Goal: Task Accomplishment & Management: Complete application form

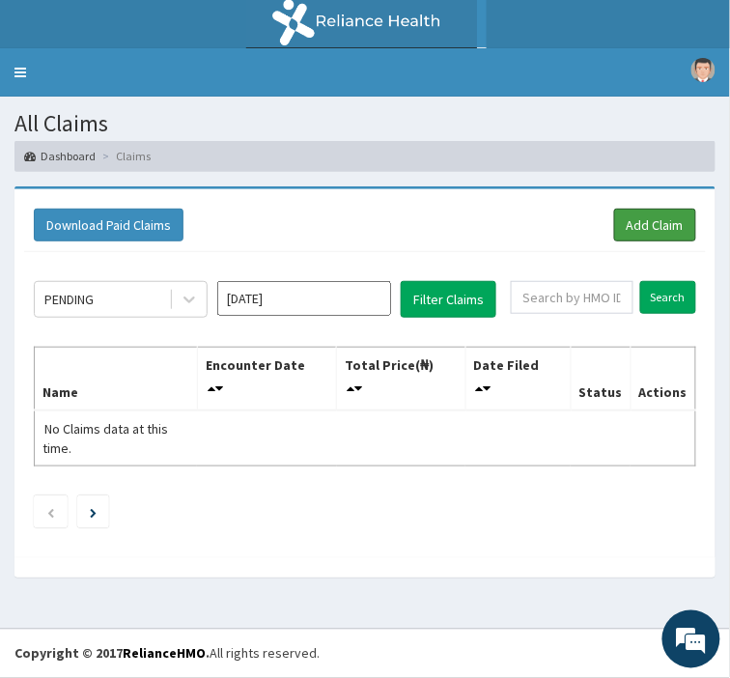
click at [667, 224] on link "Add Claim" at bounding box center [655, 225] width 82 height 33
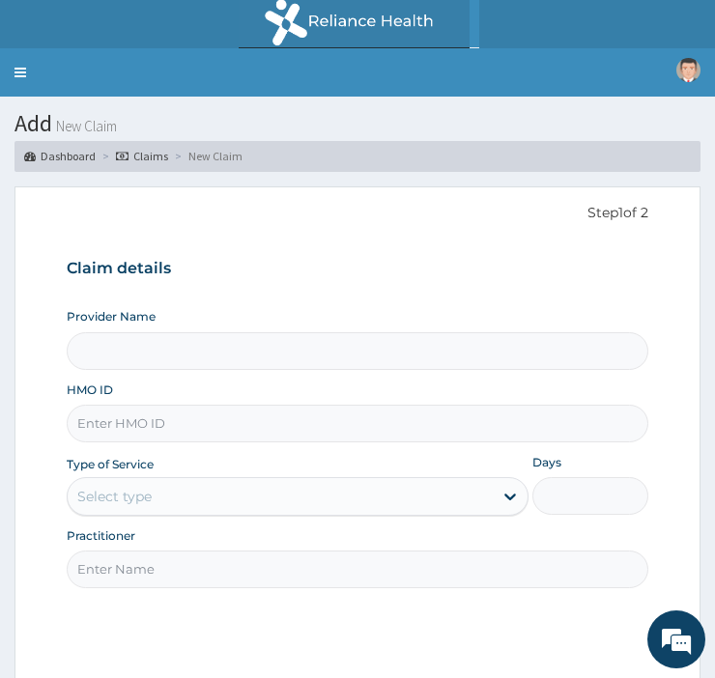
type input "[GEOGRAPHIC_DATA]"
click at [203, 346] on input "[GEOGRAPHIC_DATA]" at bounding box center [357, 351] width 581 height 38
click at [136, 419] on input "HMO ID" at bounding box center [357, 424] width 581 height 38
type input "EKI/10021/E"
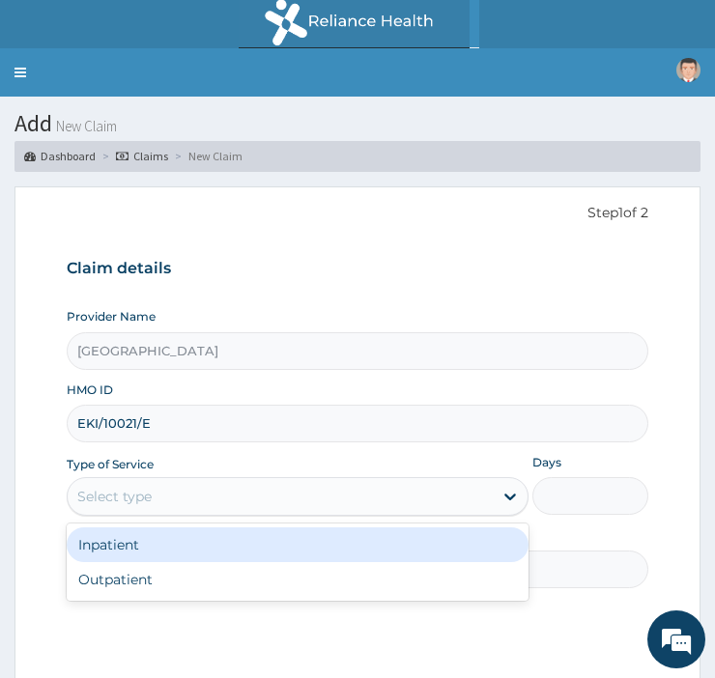
click at [181, 495] on div "Select type" at bounding box center [280, 496] width 425 height 31
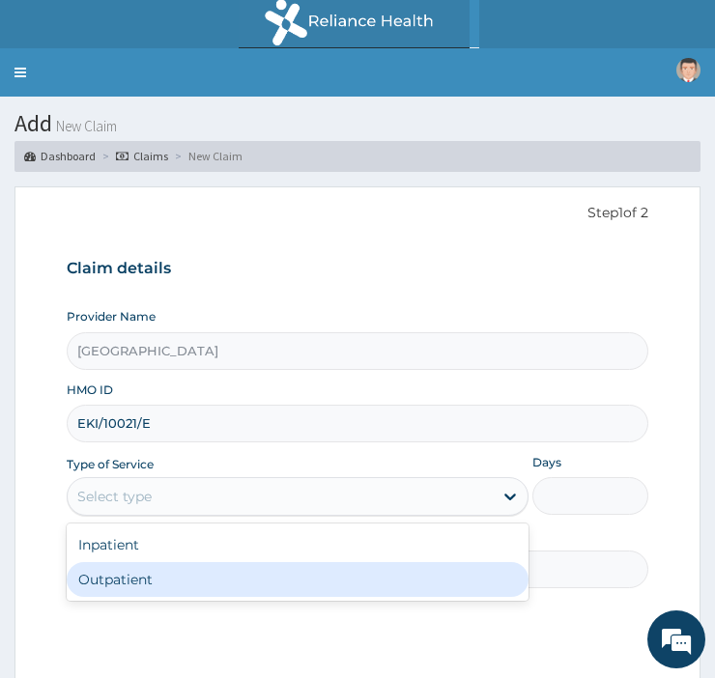
click at [107, 586] on div "Outpatient" at bounding box center [298, 579] width 462 height 35
type input "1"
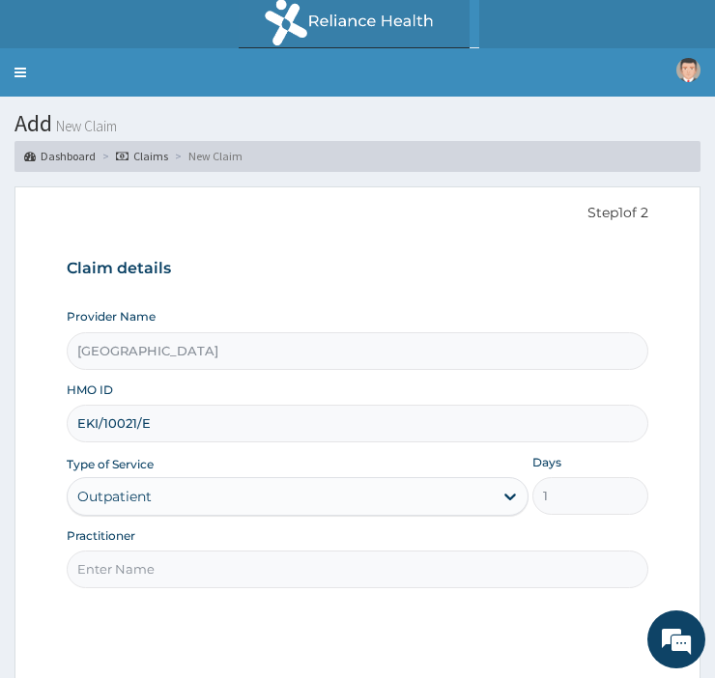
click at [177, 576] on input "Practitioner" at bounding box center [357, 570] width 581 height 38
type input "DR EMMANUEL"
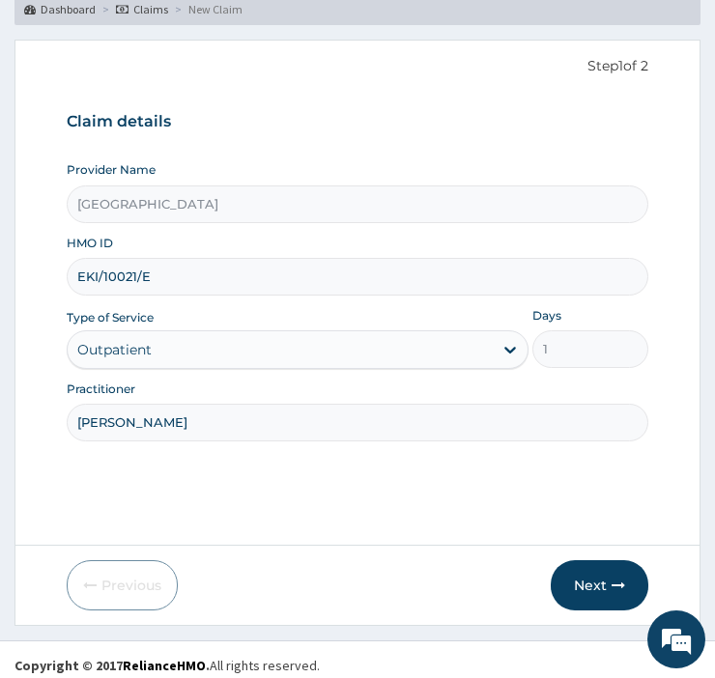
scroll to position [158, 0]
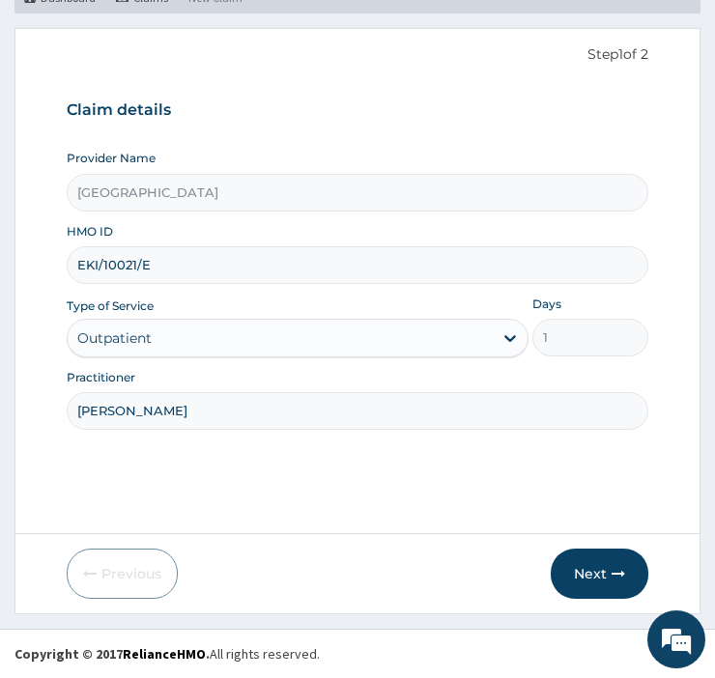
click at [607, 565] on button "Next" at bounding box center [600, 574] width 98 height 50
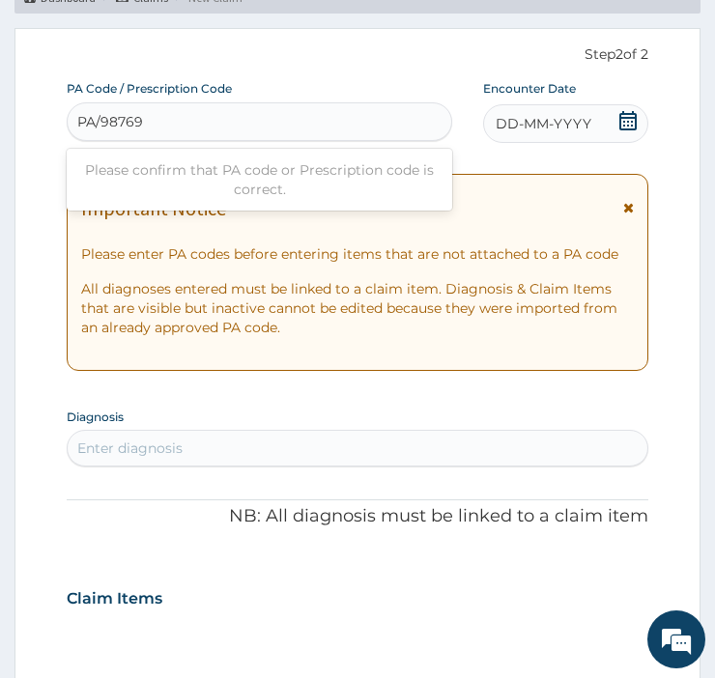
type input "PA/98769B"
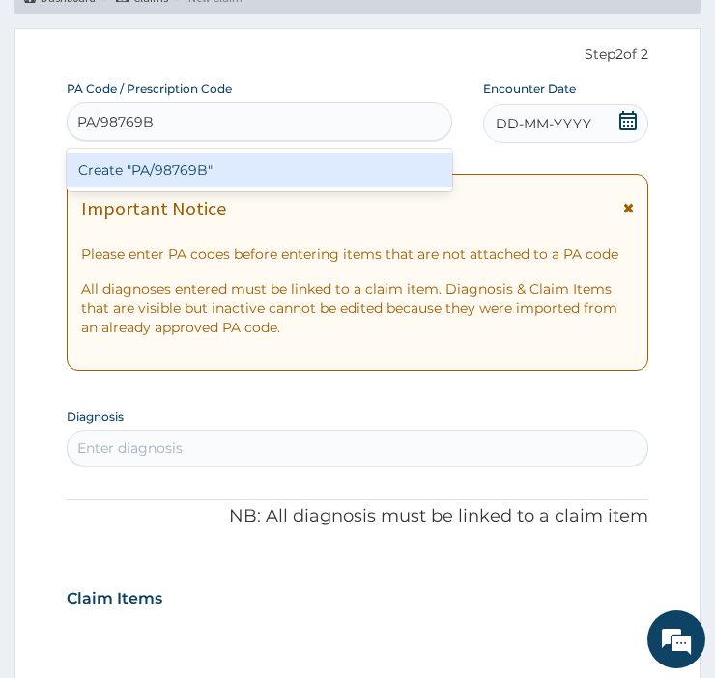
click at [168, 172] on div "Create "PA/98769B"" at bounding box center [259, 170] width 385 height 35
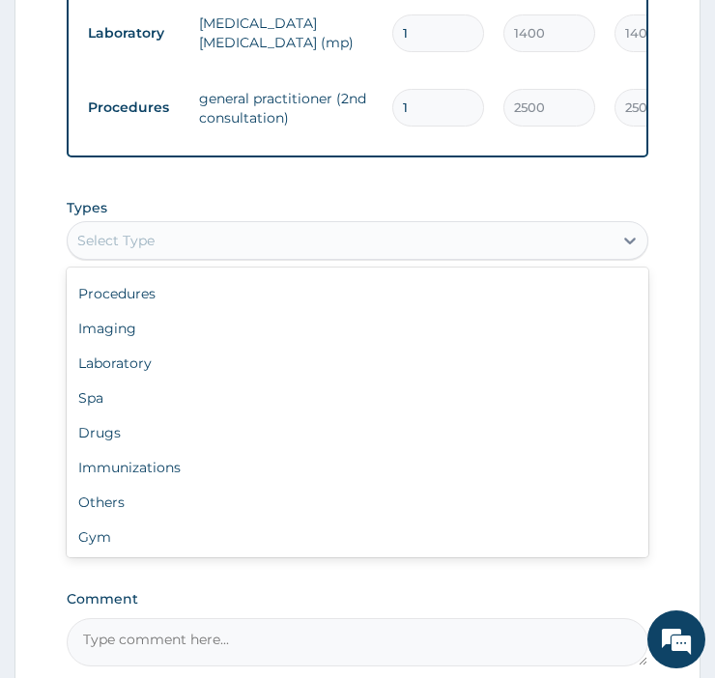
scroll to position [920, 0]
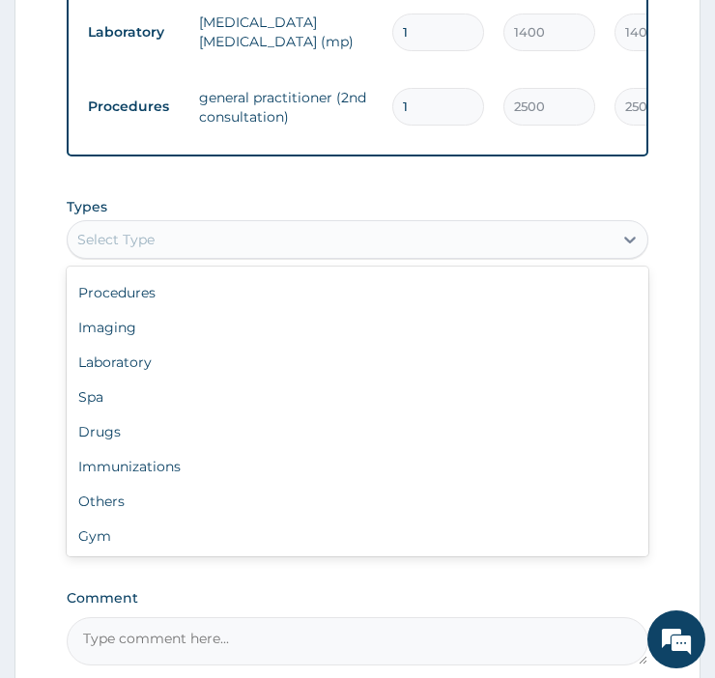
click at [137, 436] on div "Drugs" at bounding box center [357, 431] width 581 height 35
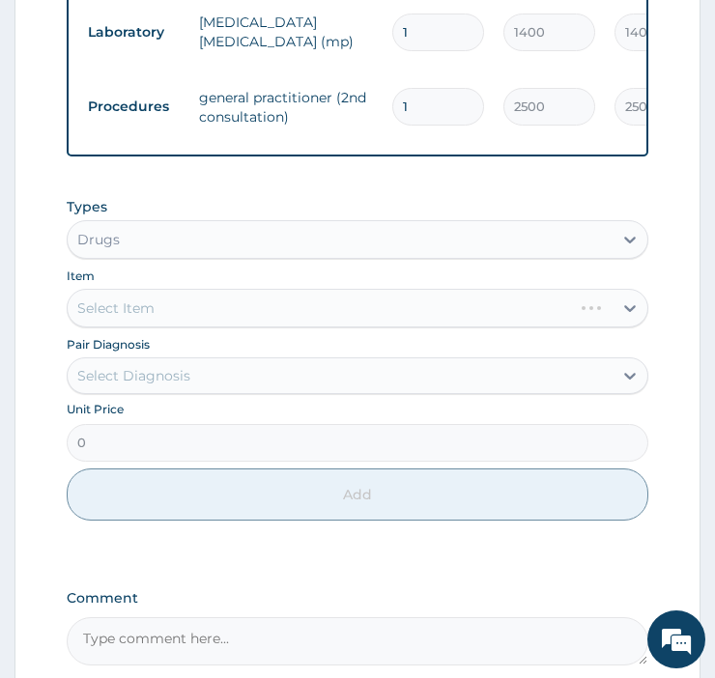
click at [226, 315] on div "Select Item" at bounding box center [357, 308] width 581 height 39
click at [153, 317] on div "Select Item" at bounding box center [357, 308] width 581 height 39
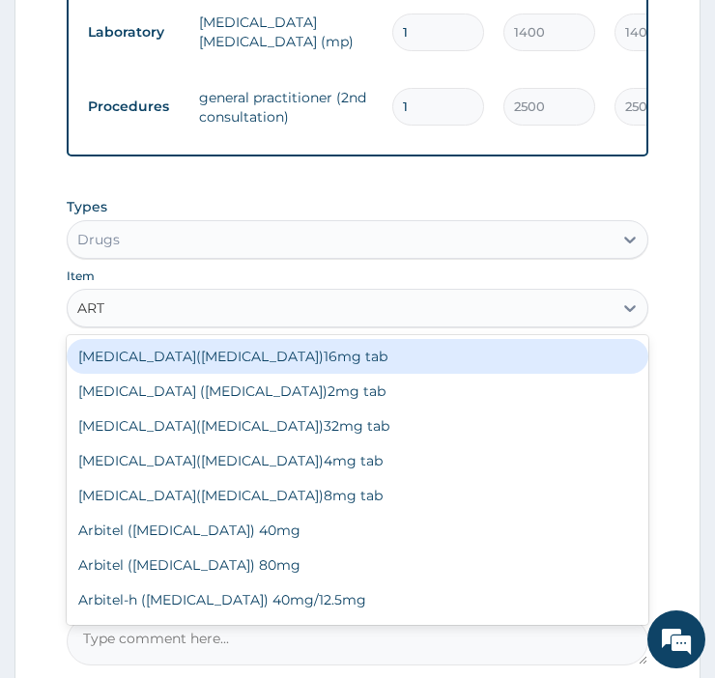
type input "ARTE"
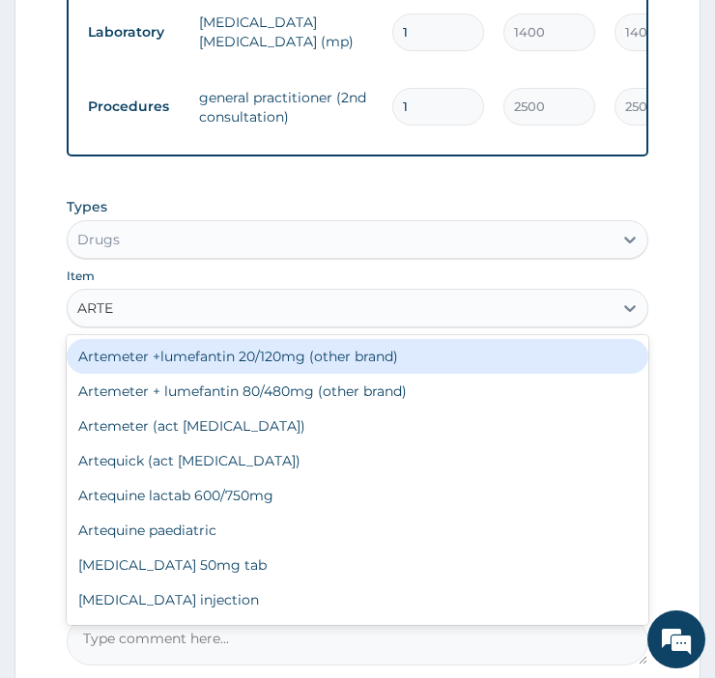
click at [201, 610] on div "Artesunate injection" at bounding box center [357, 599] width 581 height 35
type input "1140"
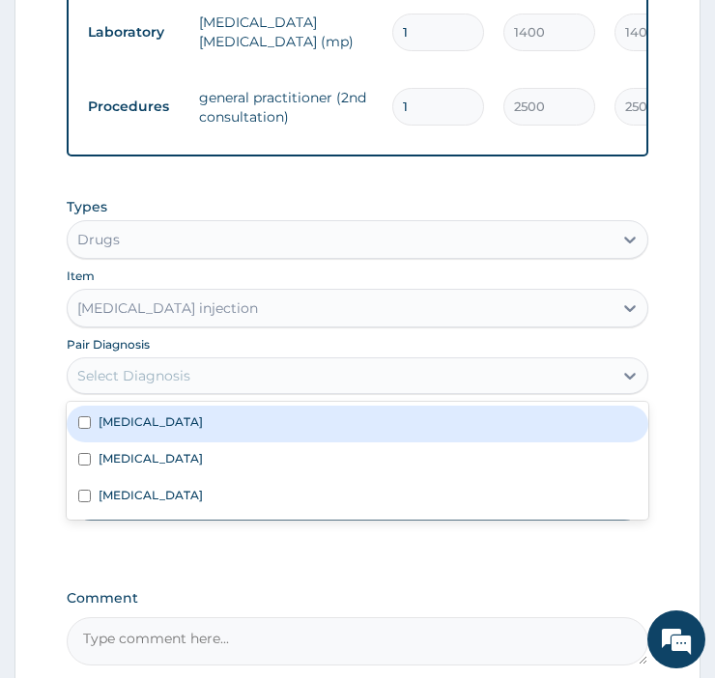
click at [90, 466] on input "checkbox" at bounding box center [84, 459] width 13 height 13
checkbox input "true"
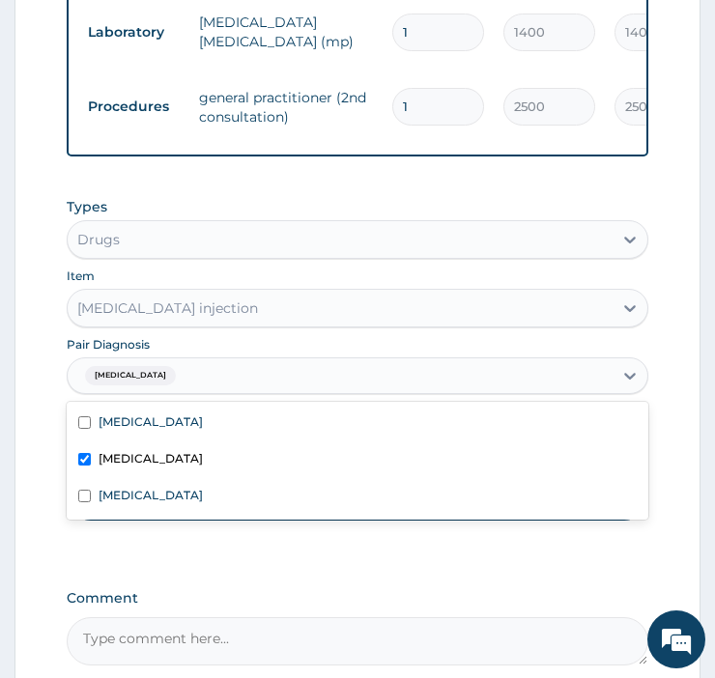
click at [88, 516] on div "[MEDICAL_DATA]" at bounding box center [357, 497] width 581 height 37
checkbox input "true"
click at [84, 428] on input "checkbox" at bounding box center [84, 422] width 13 height 13
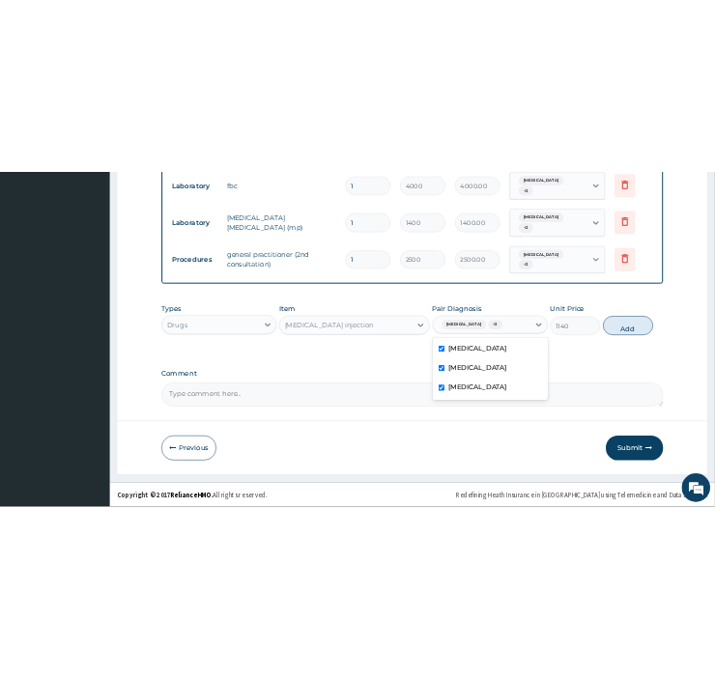
scroll to position [770, 0]
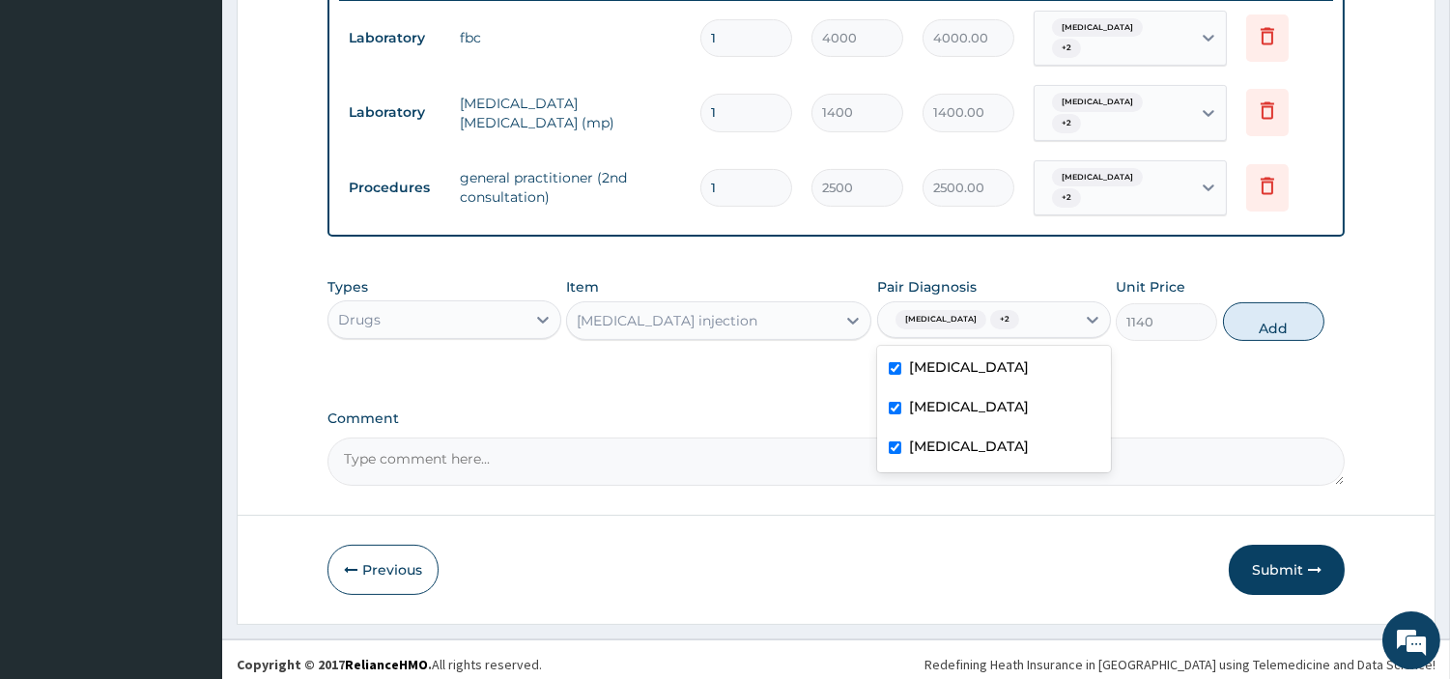
click at [714, 310] on input "text" at bounding box center [1027, 319] width 2 height 19
checkbox input "false"
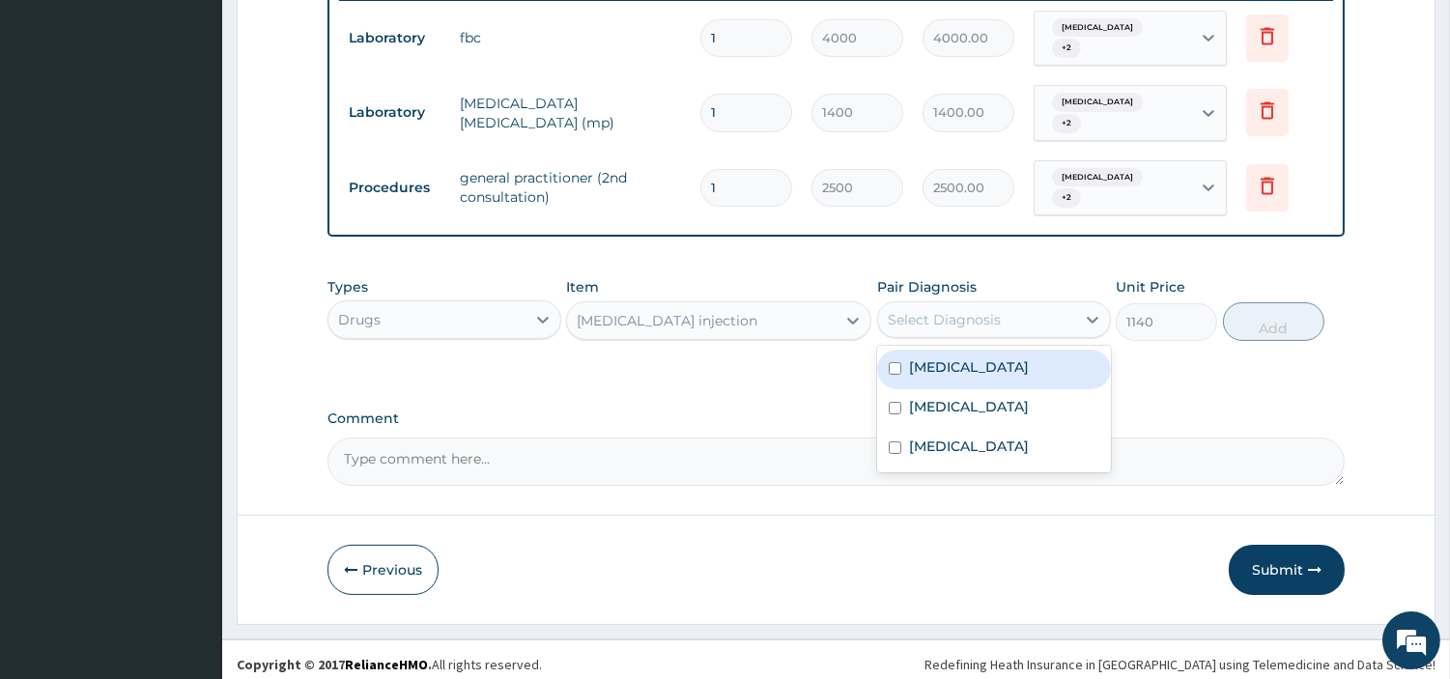
click at [714, 429] on div "[MEDICAL_DATA]" at bounding box center [994, 449] width 234 height 40
click at [714, 446] on div "[MEDICAL_DATA]" at bounding box center [994, 449] width 234 height 40
checkbox input "false"
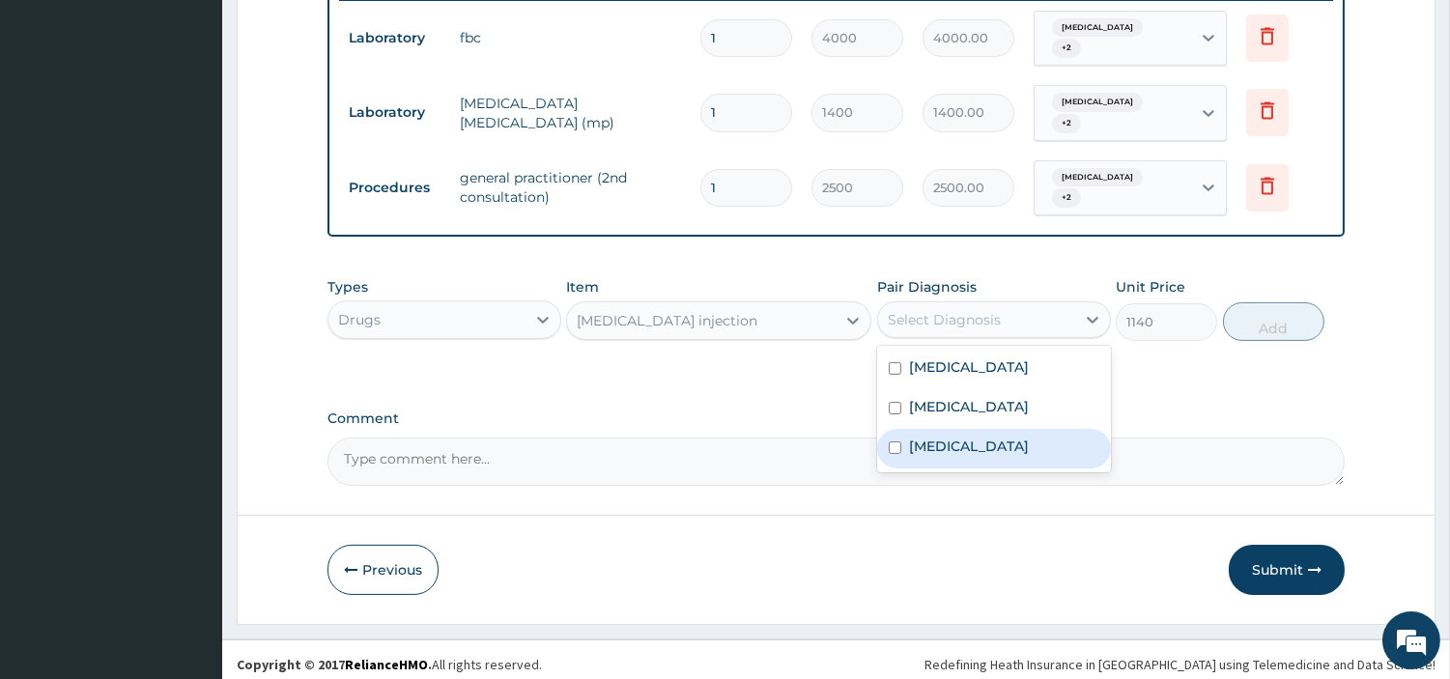
click at [714, 402] on input "checkbox" at bounding box center [895, 408] width 13 height 13
checkbox input "true"
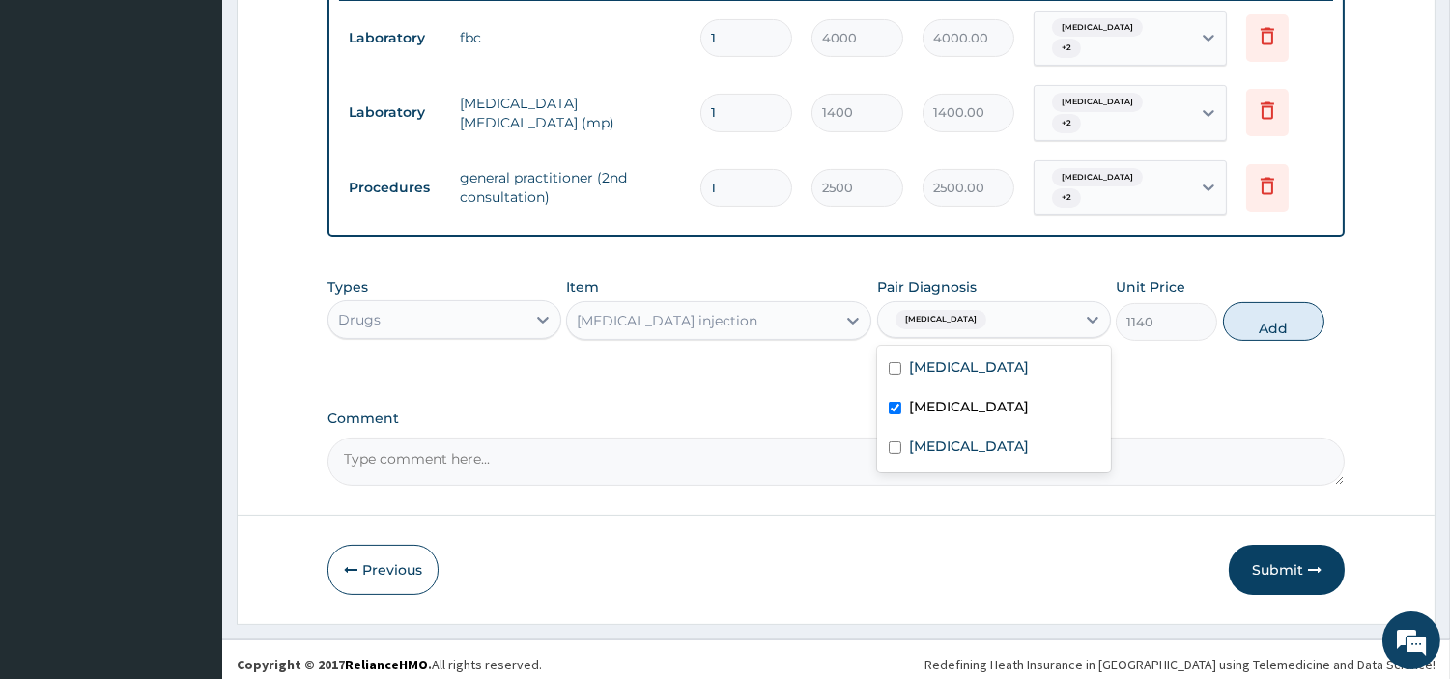
click at [714, 314] on button "Add" at bounding box center [1273, 321] width 101 height 39
type input "0"
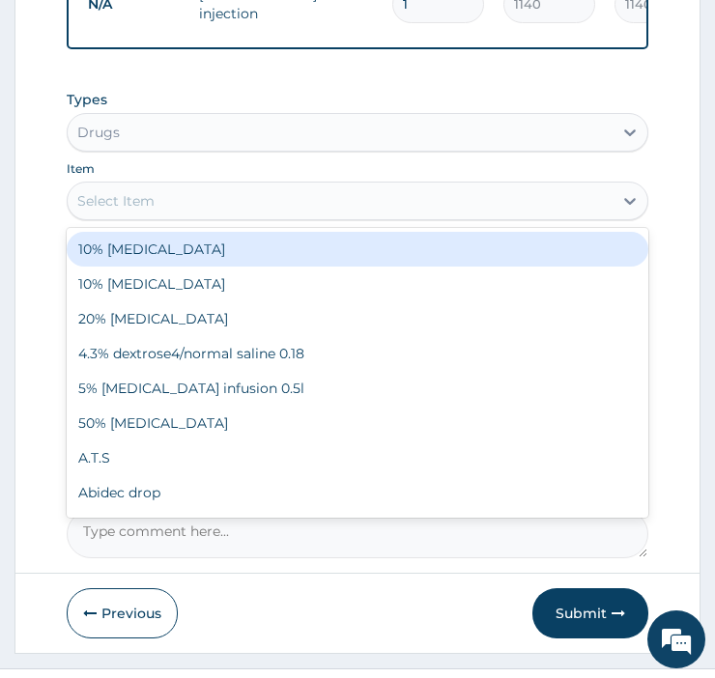
scroll to position [1096, 0]
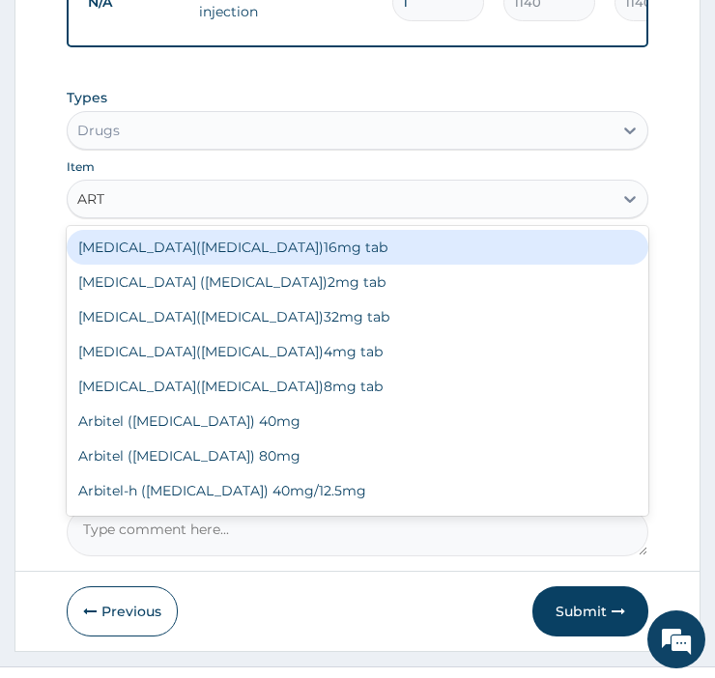
type input "ARTE"
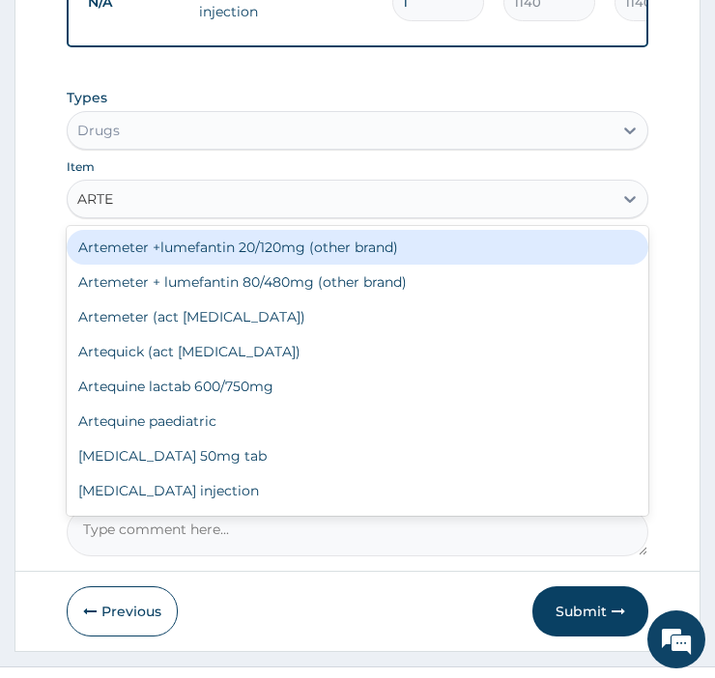
click at [331, 258] on div "Artemeter +lumefantin 20/120mg (other brand)" at bounding box center [357, 247] width 581 height 35
type input "48"
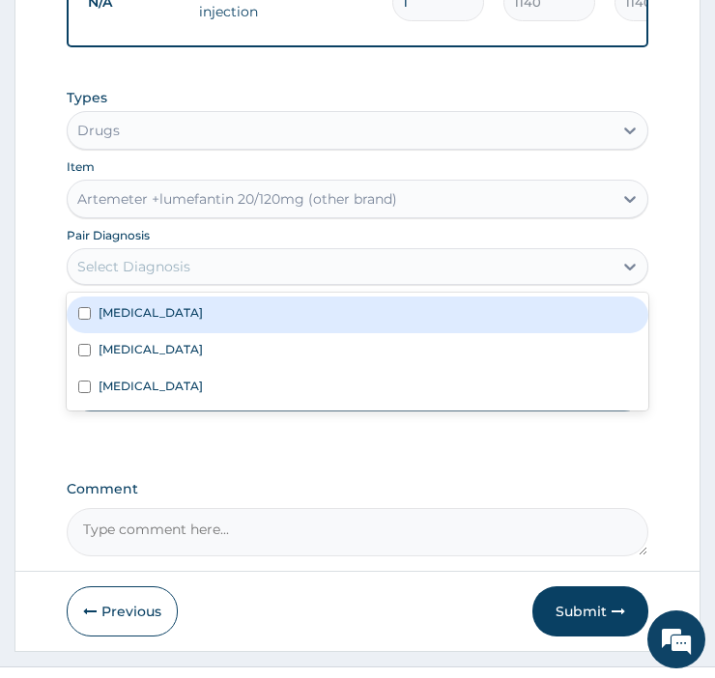
click at [87, 354] on input "checkbox" at bounding box center [84, 350] width 13 height 13
checkbox input "true"
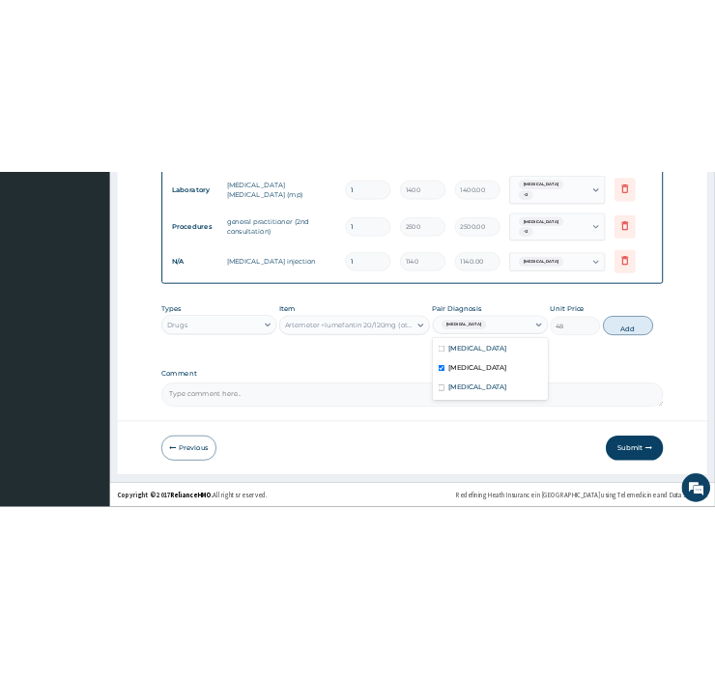
scroll to position [836, 0]
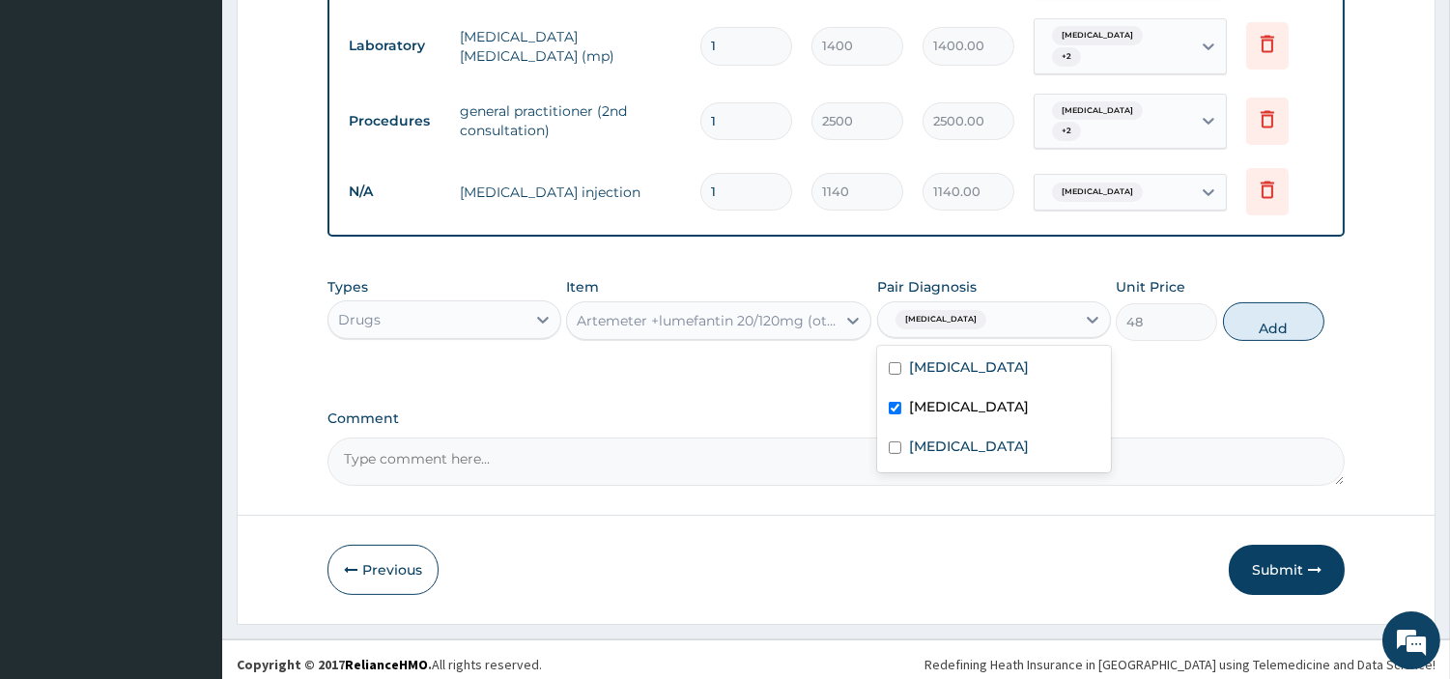
click at [714, 313] on button "Add" at bounding box center [1273, 321] width 101 height 39
type input "0"
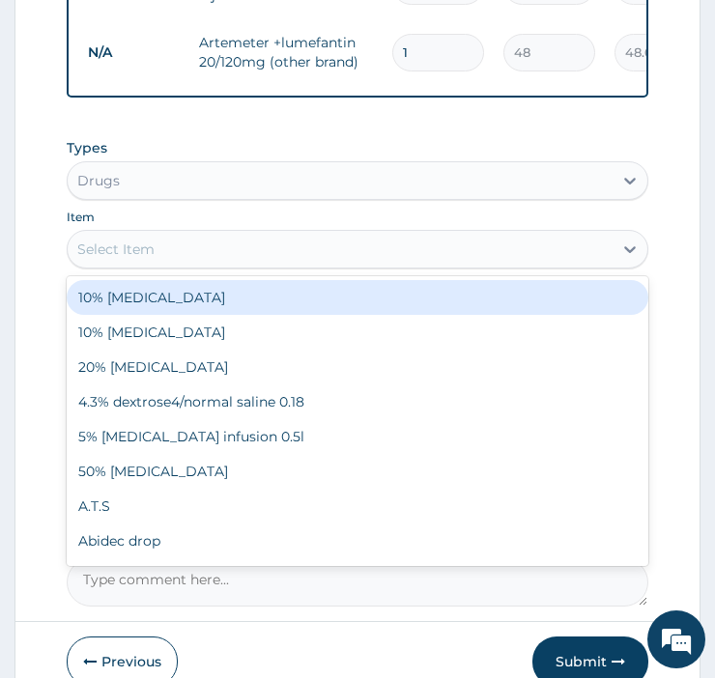
scroll to position [1118, 0]
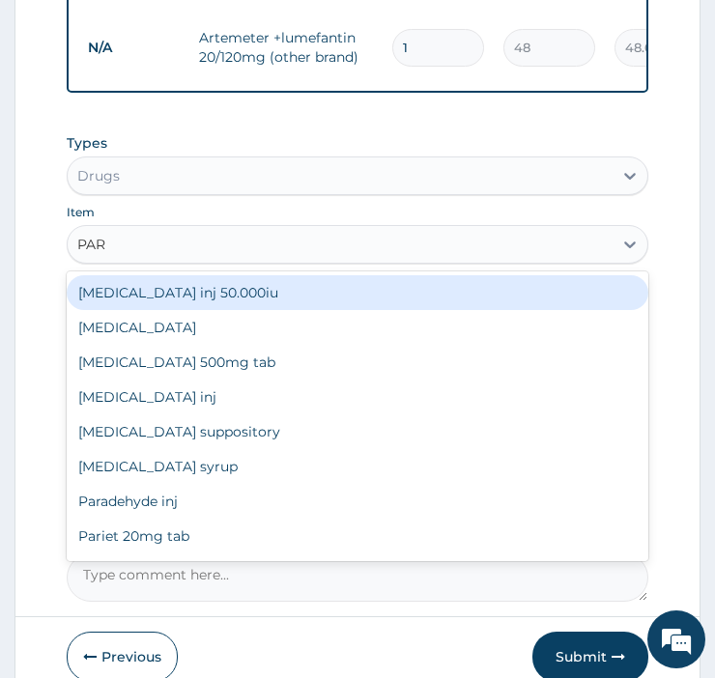
type input "PARA"
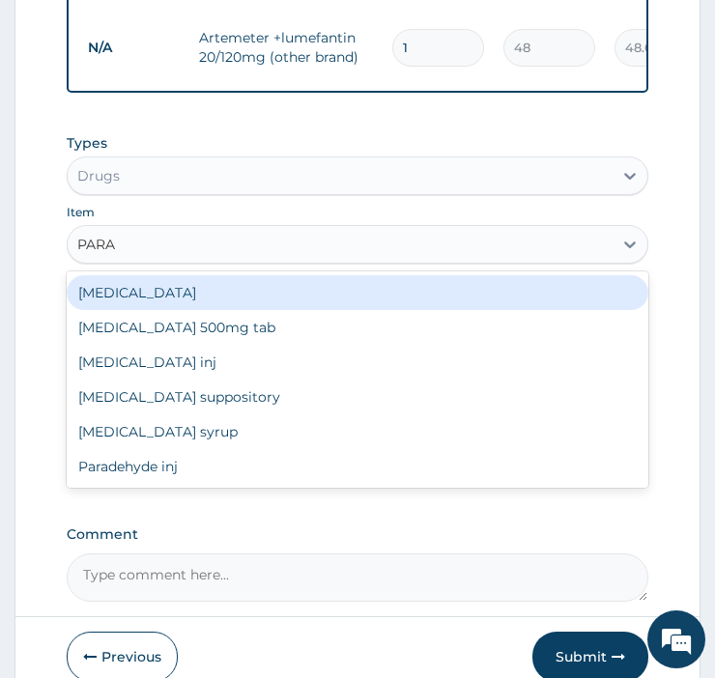
click at [247, 331] on div "Paracetamol 500mg tab" at bounding box center [357, 327] width 581 height 35
type input "10"
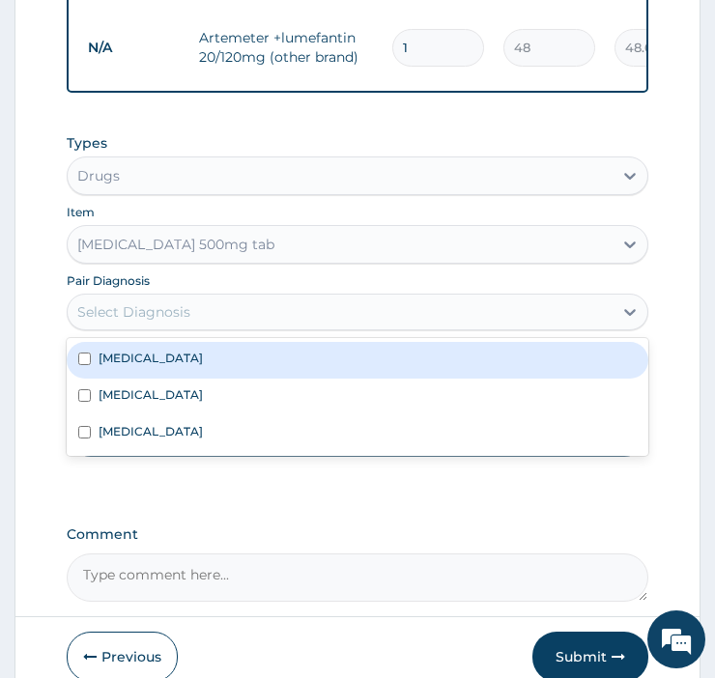
click at [84, 402] on input "checkbox" at bounding box center [84, 395] width 13 height 13
checkbox input "true"
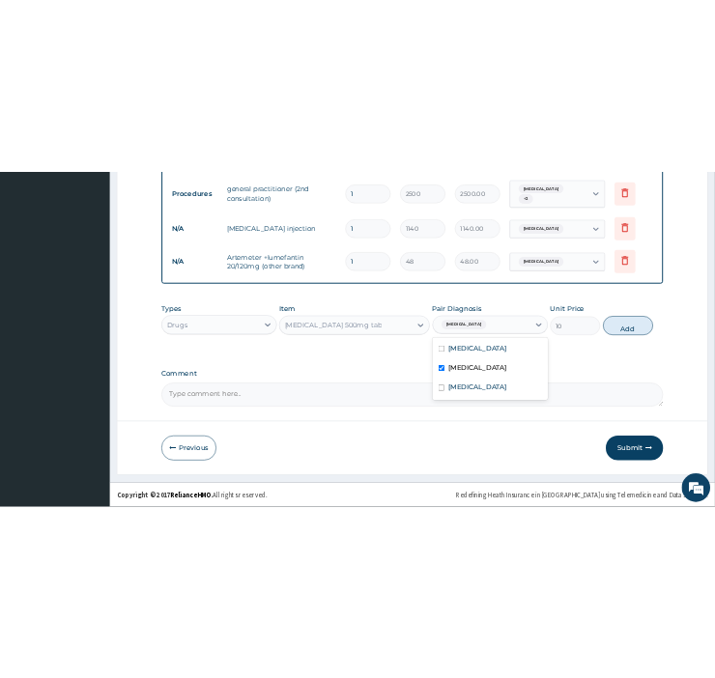
scroll to position [904, 0]
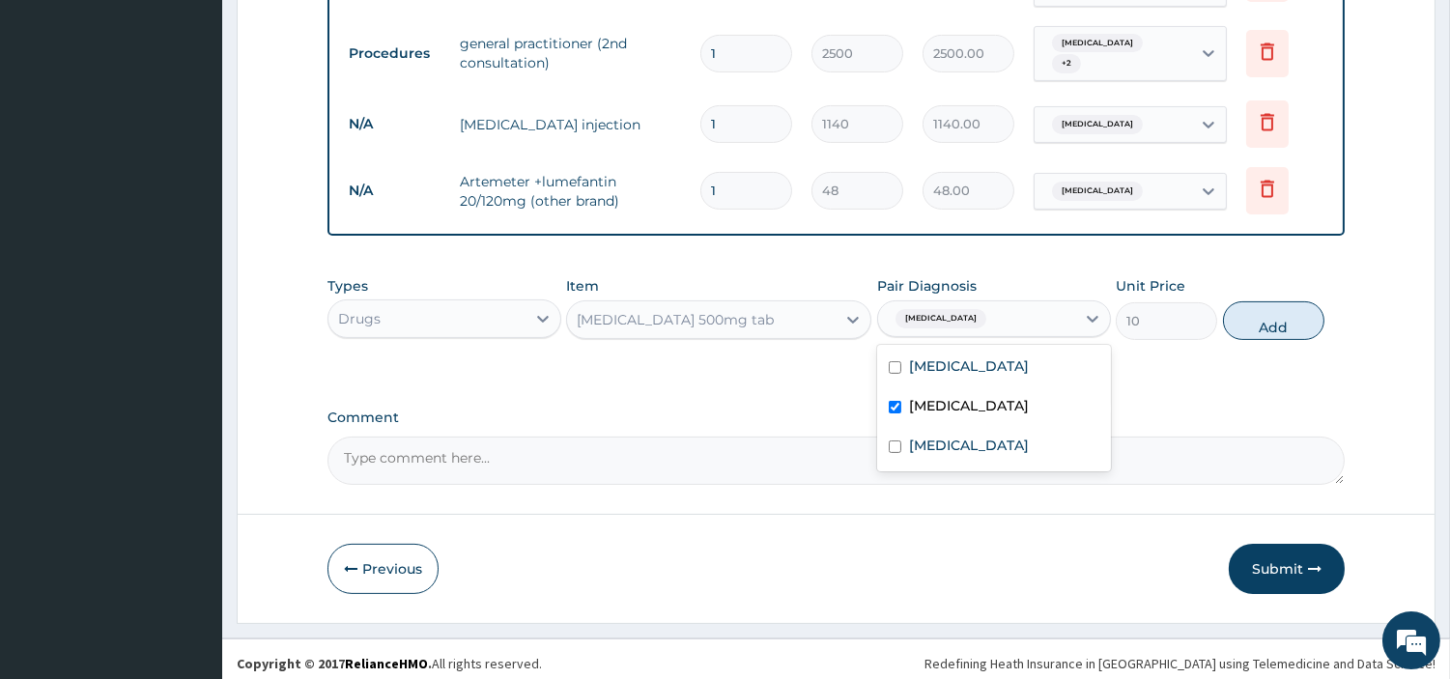
click at [714, 313] on button "Add" at bounding box center [1273, 320] width 101 height 39
type input "0"
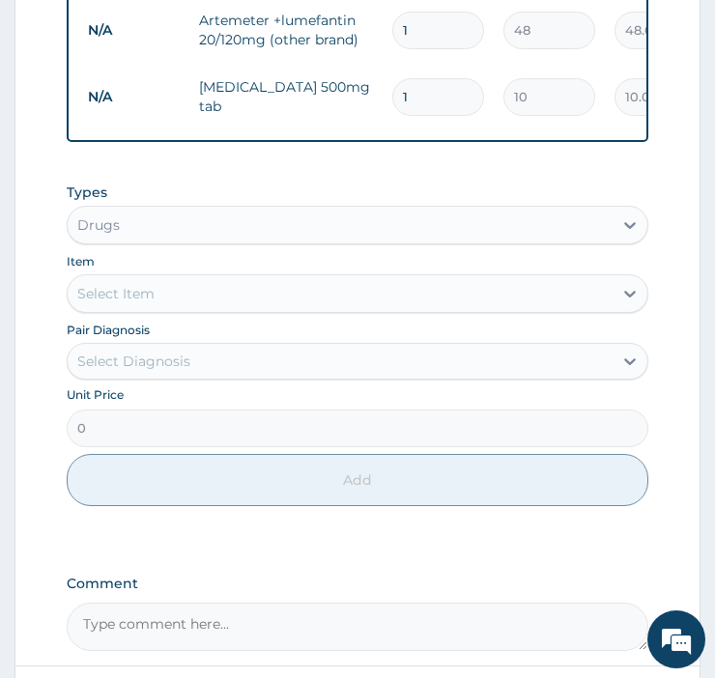
scroll to position [1149, 0]
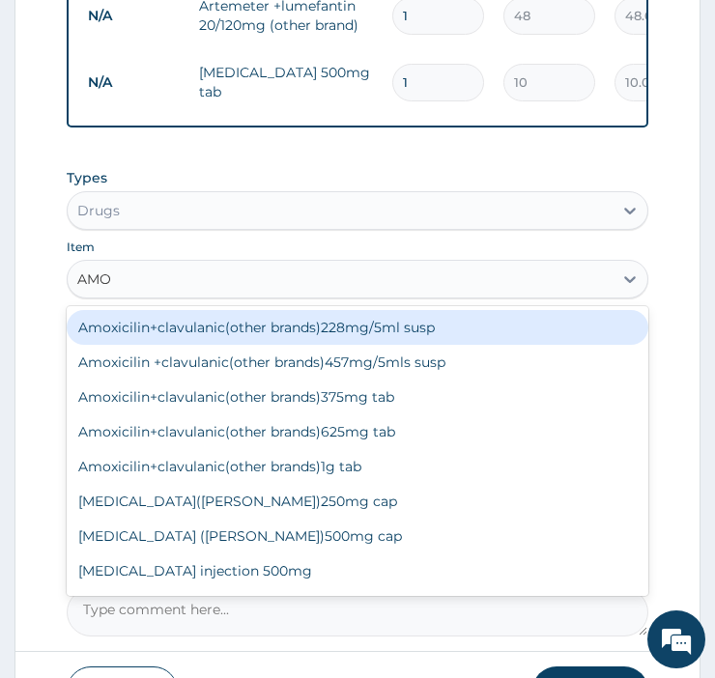
type input "AMOX"
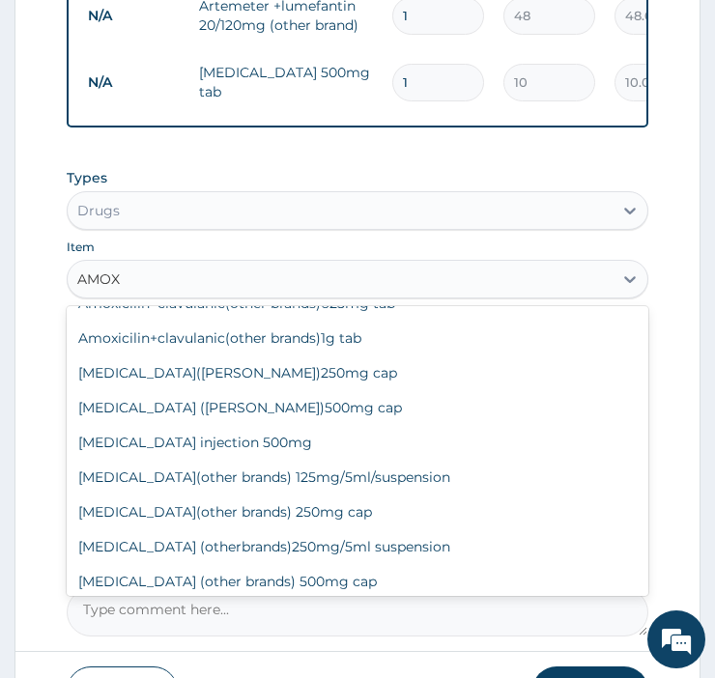
scroll to position [273, 0]
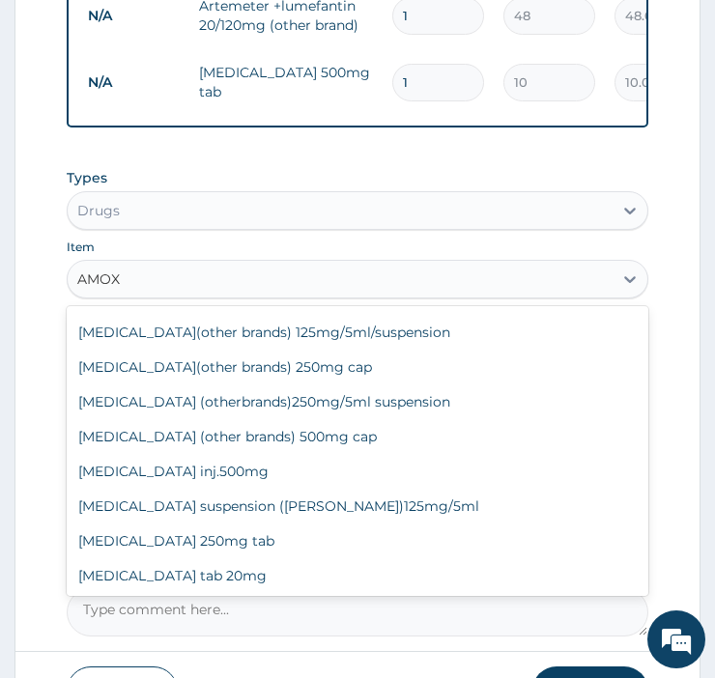
click at [287, 374] on div "Amoxycillin(other brands) 250mg cap" at bounding box center [357, 367] width 581 height 35
type input "36"
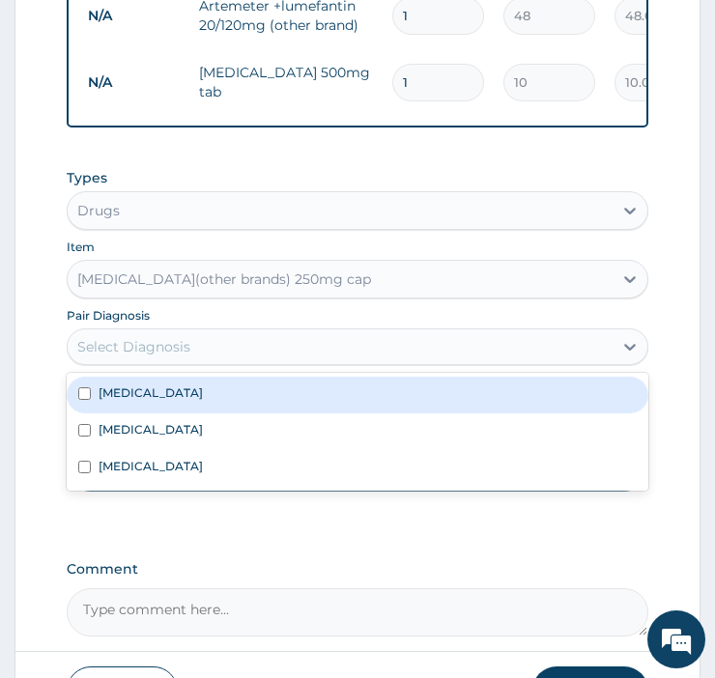
click at [85, 473] on input "checkbox" at bounding box center [84, 467] width 13 height 13
checkbox input "true"
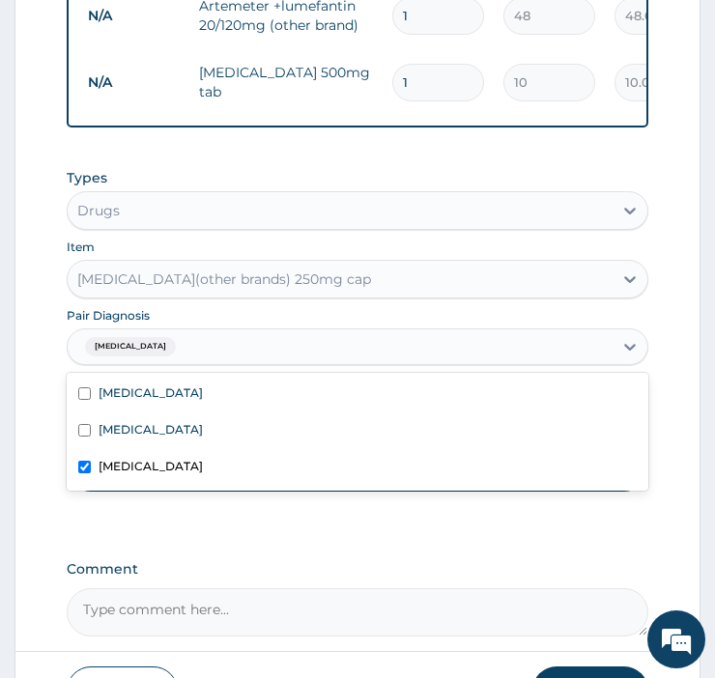
click at [85, 437] on input "checkbox" at bounding box center [84, 430] width 13 height 13
checkbox input "true"
click at [89, 400] on input "checkbox" at bounding box center [84, 393] width 13 height 13
checkbox input "true"
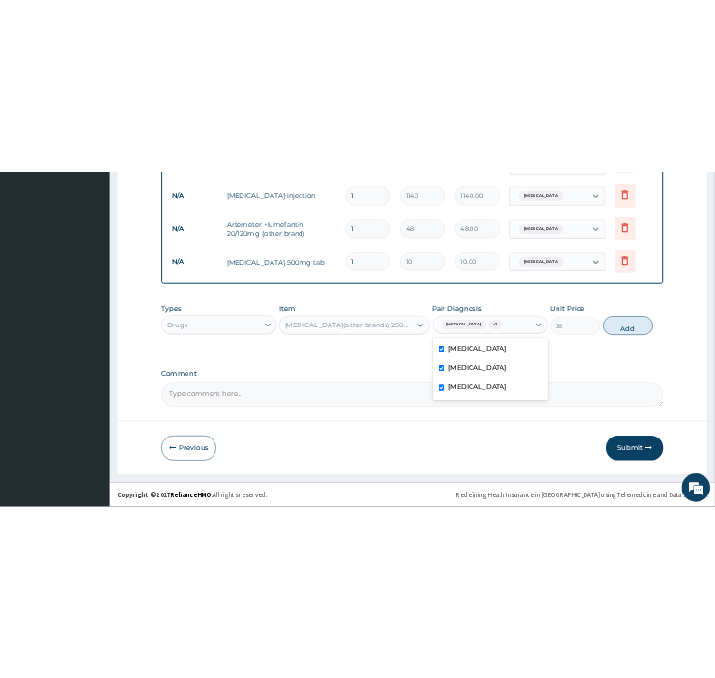
scroll to position [972, 0]
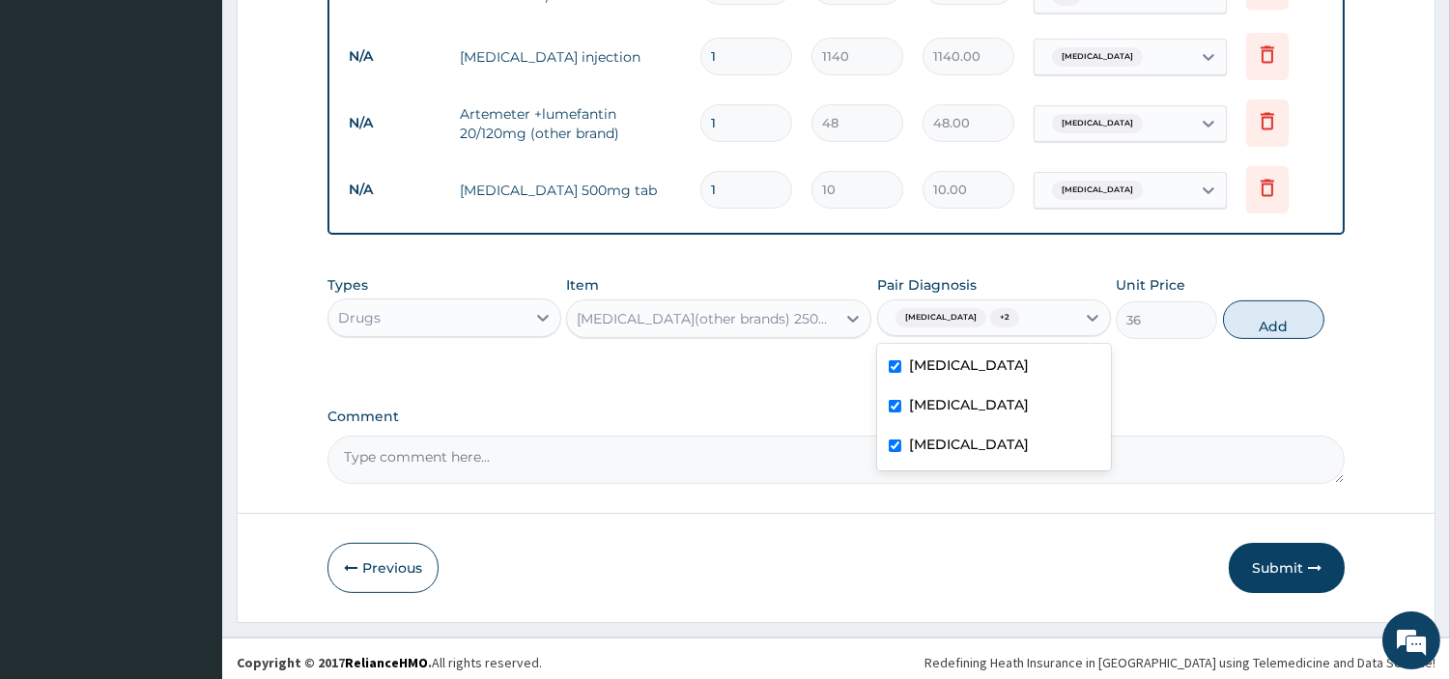
click at [714, 317] on button "Add" at bounding box center [1273, 319] width 101 height 39
type input "0"
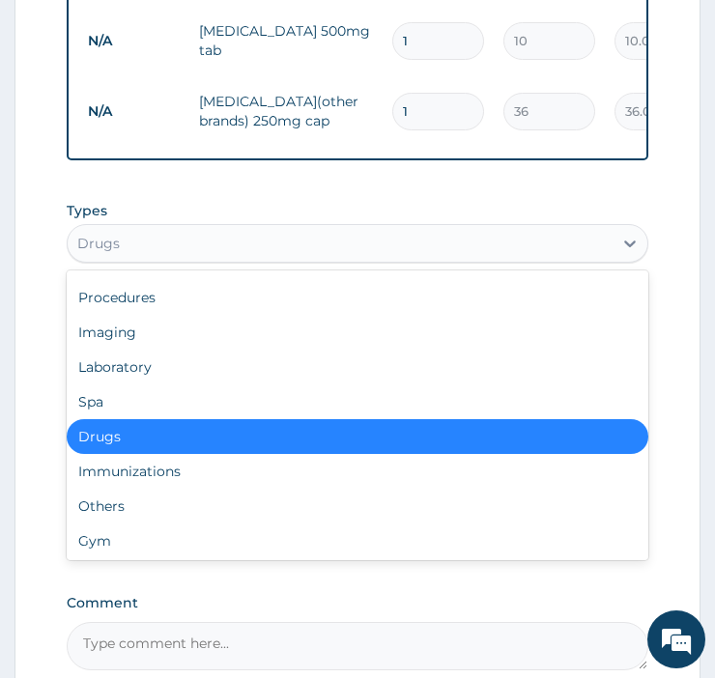
scroll to position [64, 0]
click at [162, 444] on div "Drugs" at bounding box center [357, 436] width 581 height 35
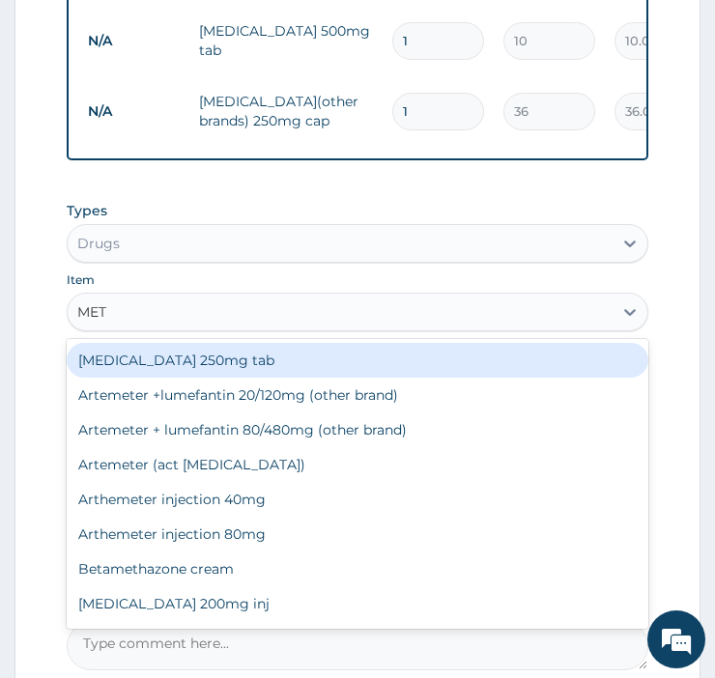
type input "METR"
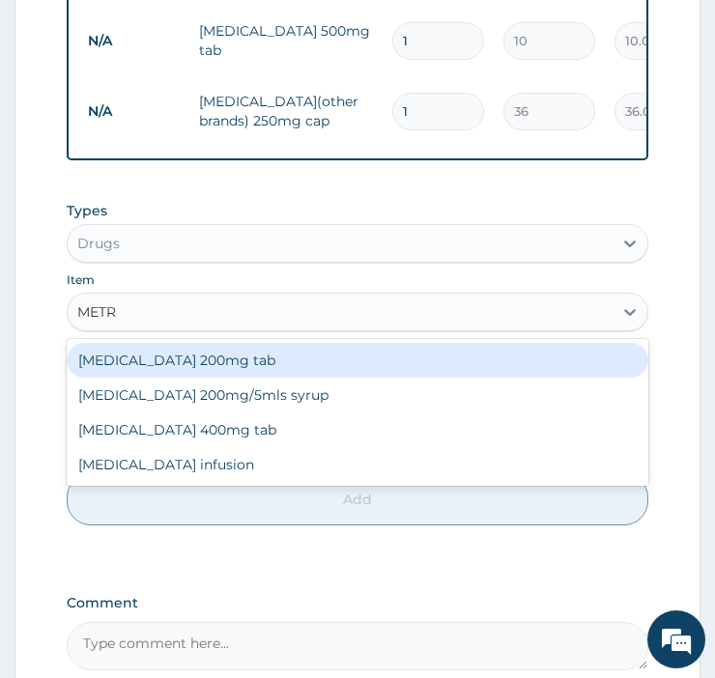
click at [241, 361] on div "Metronidazole 200mg tab" at bounding box center [357, 360] width 581 height 35
type input "30"
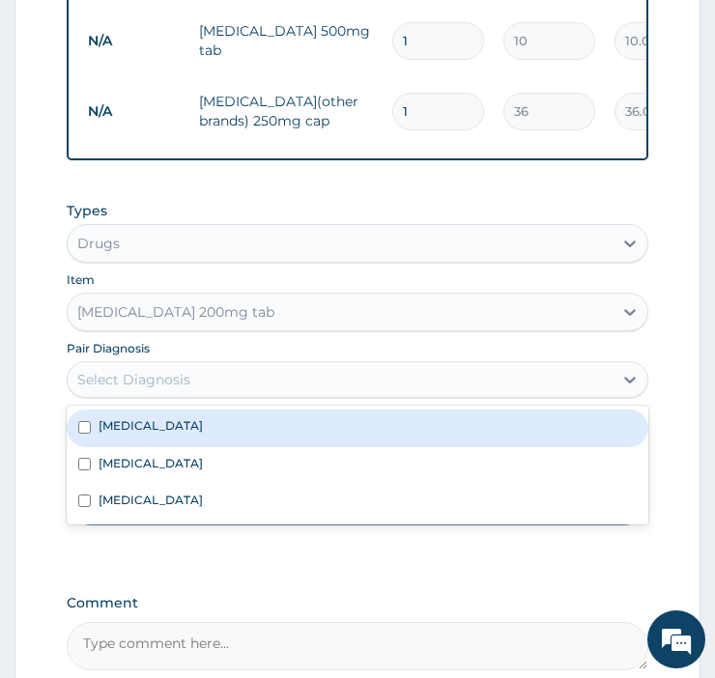
click at [84, 427] on input "checkbox" at bounding box center [84, 427] width 13 height 13
checkbox input "true"
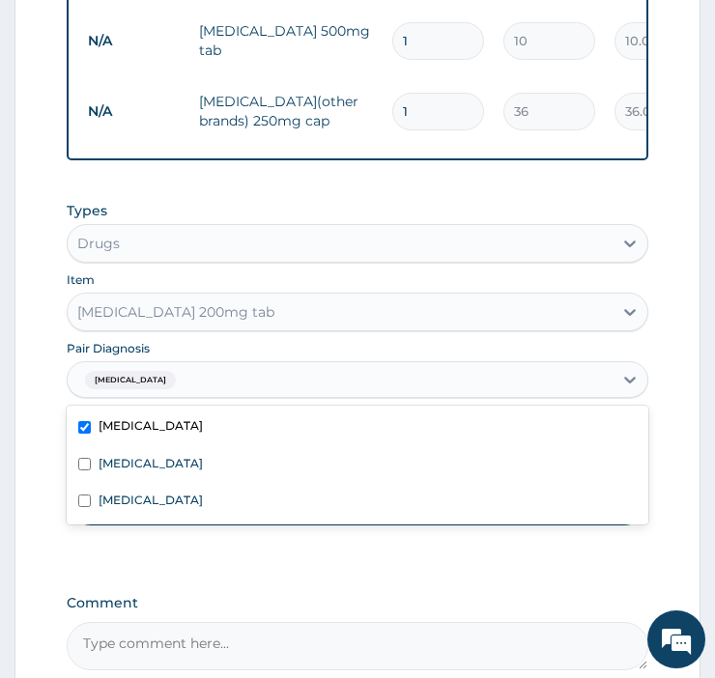
click at [84, 464] on input "checkbox" at bounding box center [84, 464] width 13 height 13
checkbox input "true"
click at [88, 499] on input "checkbox" at bounding box center [84, 501] width 13 height 13
checkbox input "true"
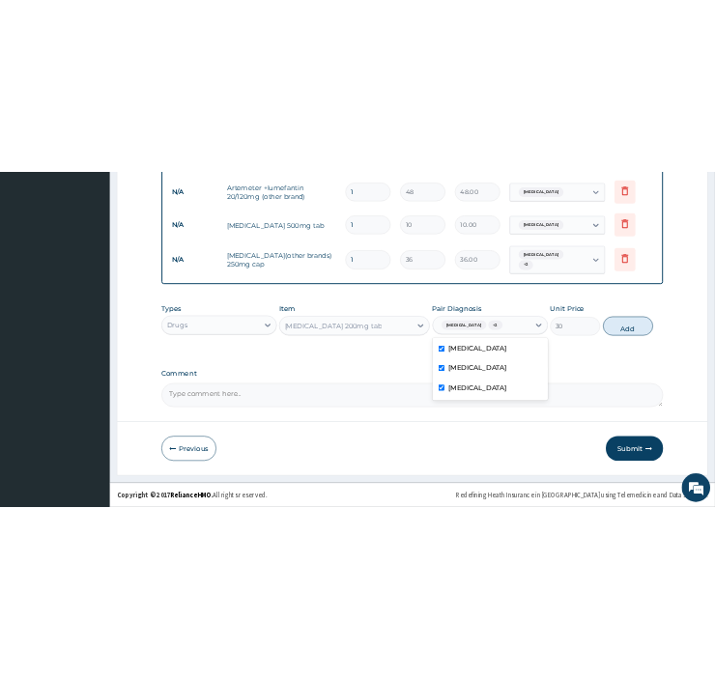
scroll to position [1038, 0]
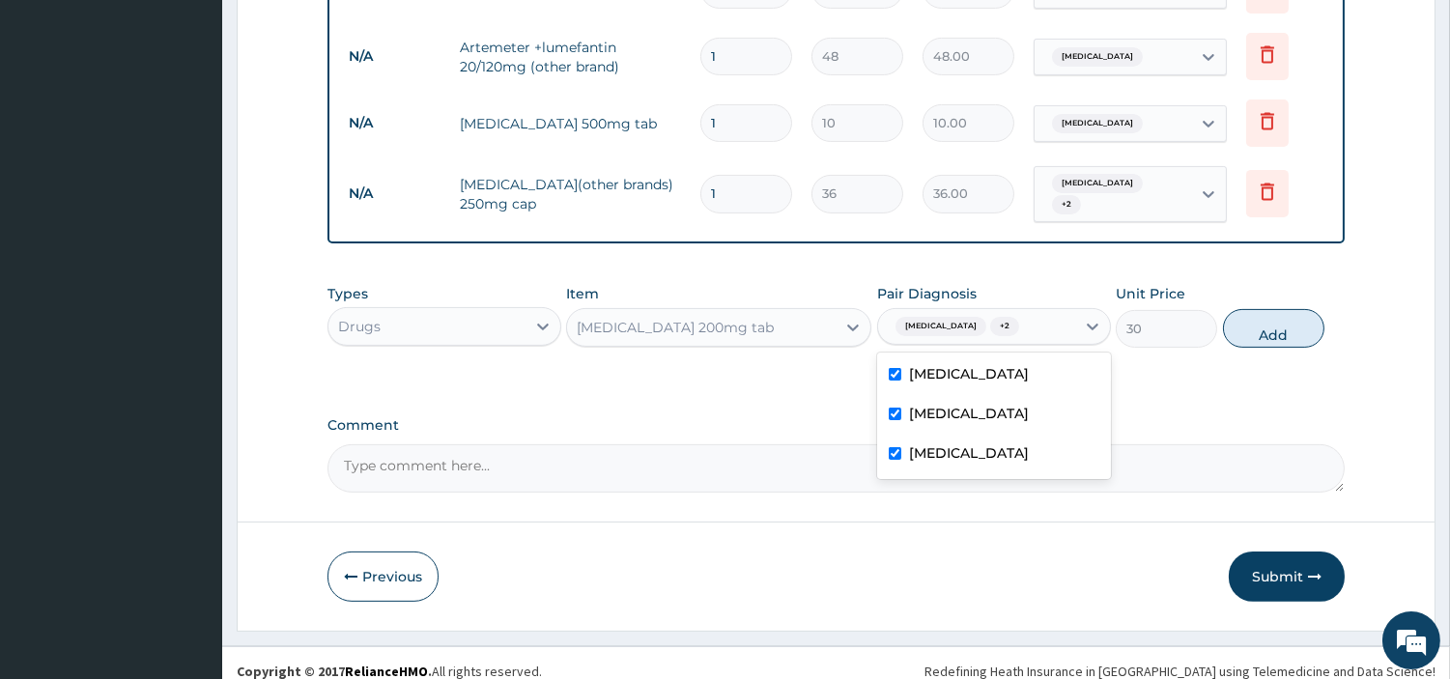
click at [714, 309] on button "Add" at bounding box center [1273, 328] width 101 height 39
type input "0"
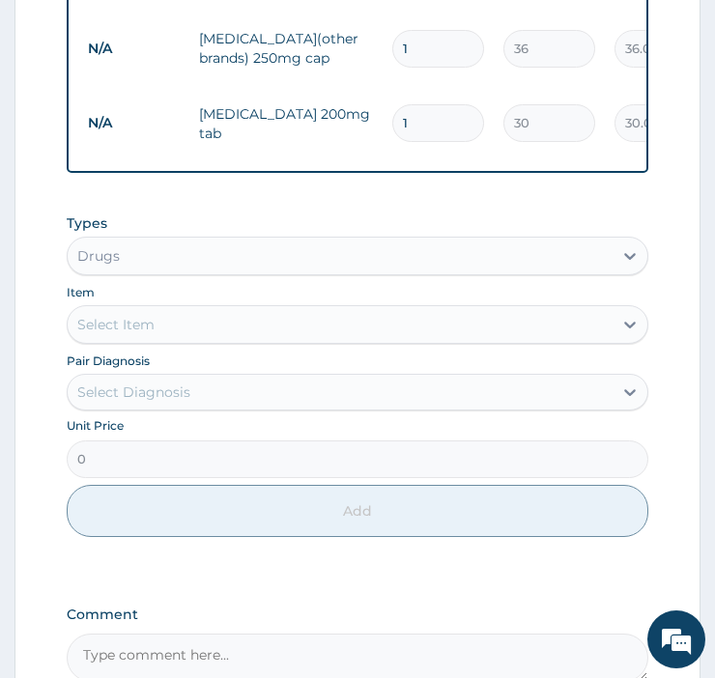
scroll to position [1289, 0]
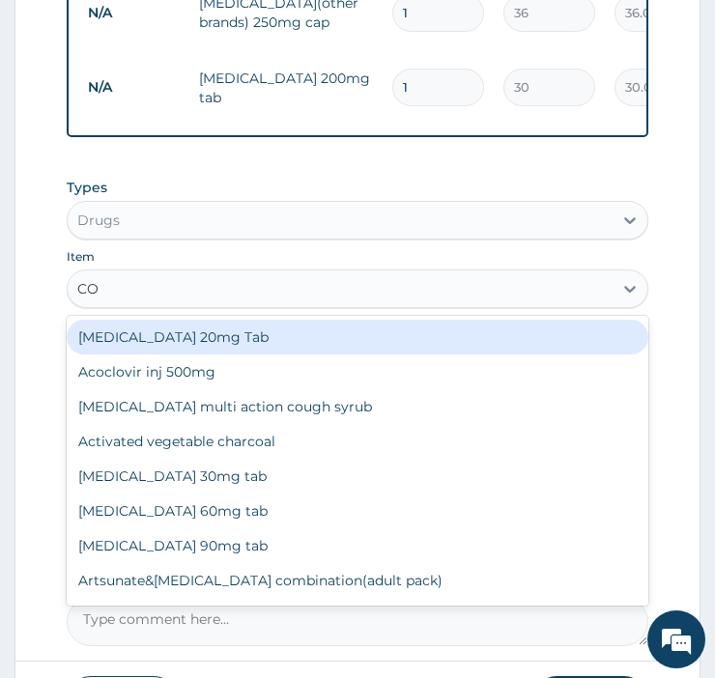
type input "COU"
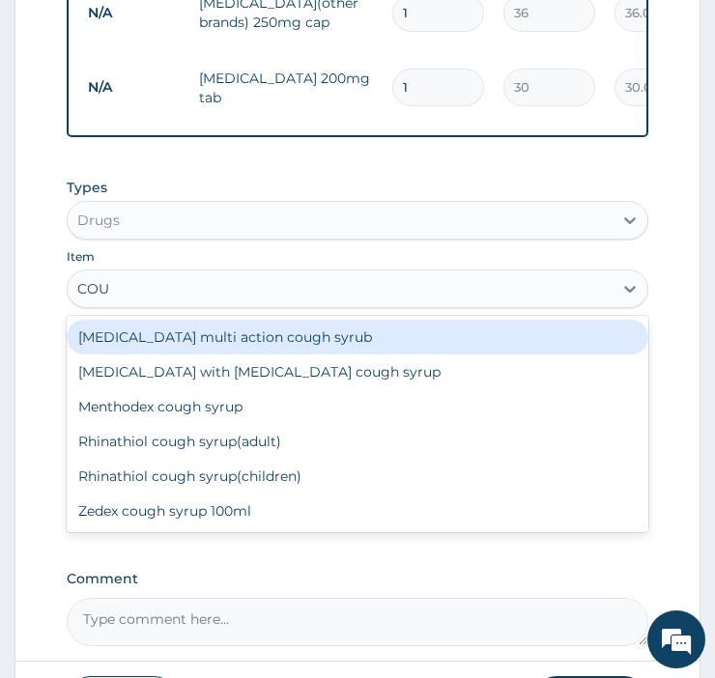
click at [270, 480] on div "Rhinathiol cough syrup(children)" at bounding box center [357, 476] width 581 height 35
type input "1440"
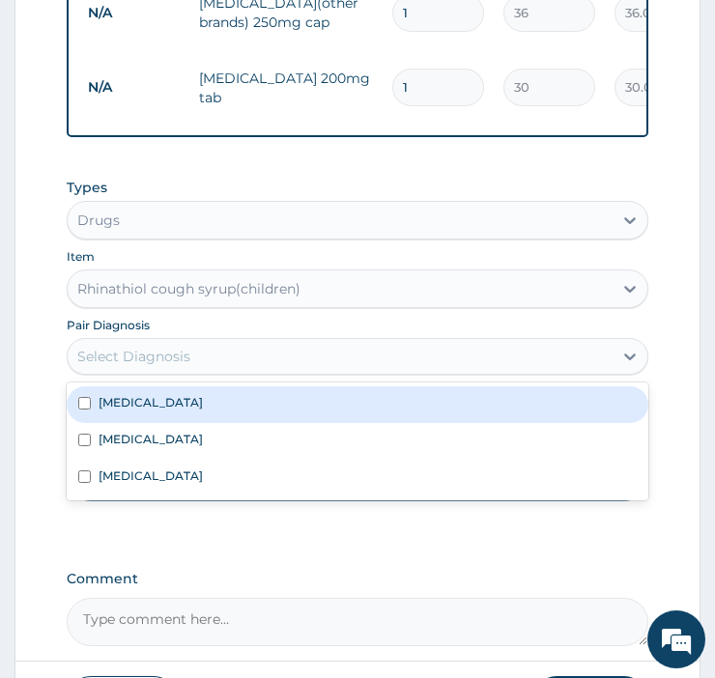
click at [82, 402] on input "checkbox" at bounding box center [84, 403] width 13 height 13
checkbox input "true"
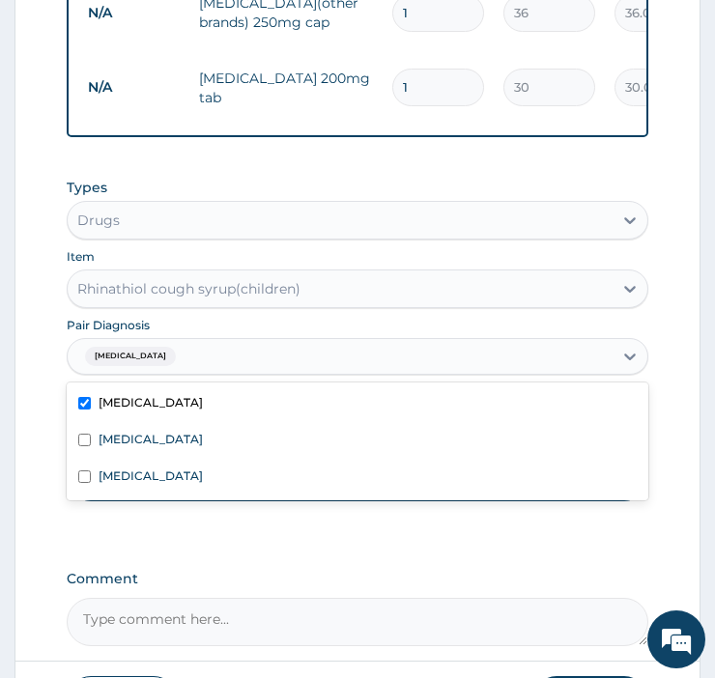
scroll to position [1114, 0]
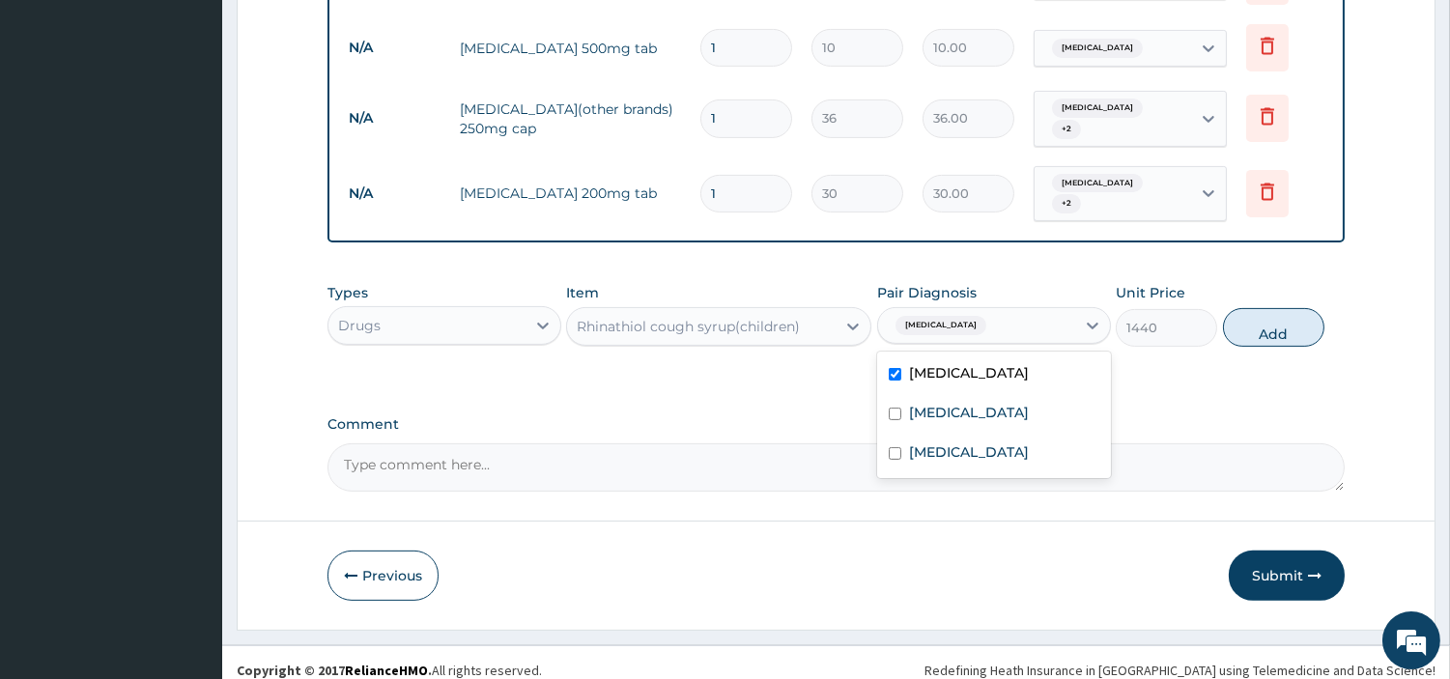
click at [714, 321] on button "Add" at bounding box center [1273, 327] width 101 height 39
type input "0"
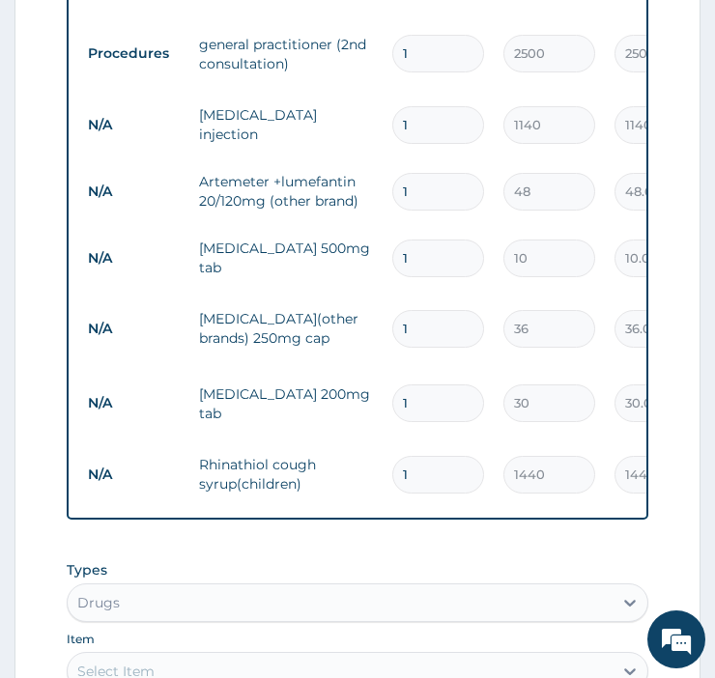
scroll to position [964, 0]
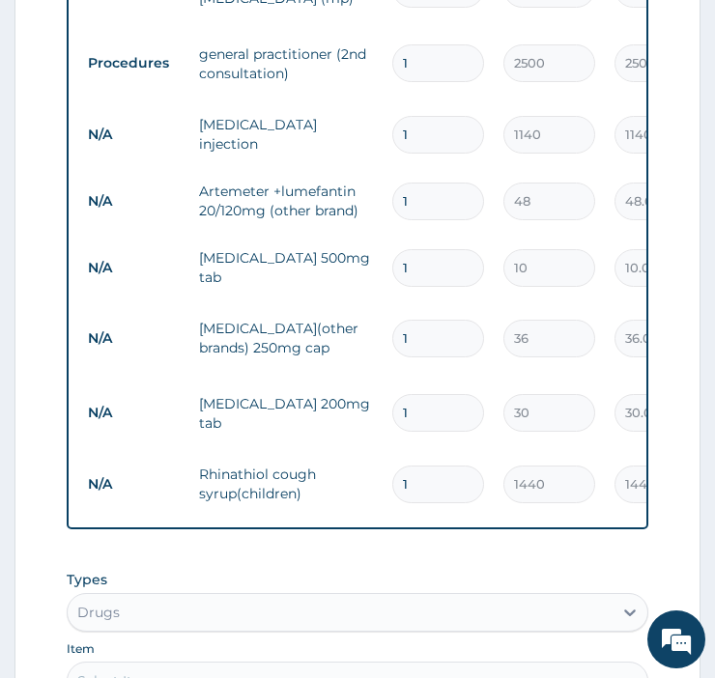
click at [439, 128] on input "1" at bounding box center [438, 135] width 92 height 38
type input "0.00"
type input "3"
type input "3420.00"
type input "3"
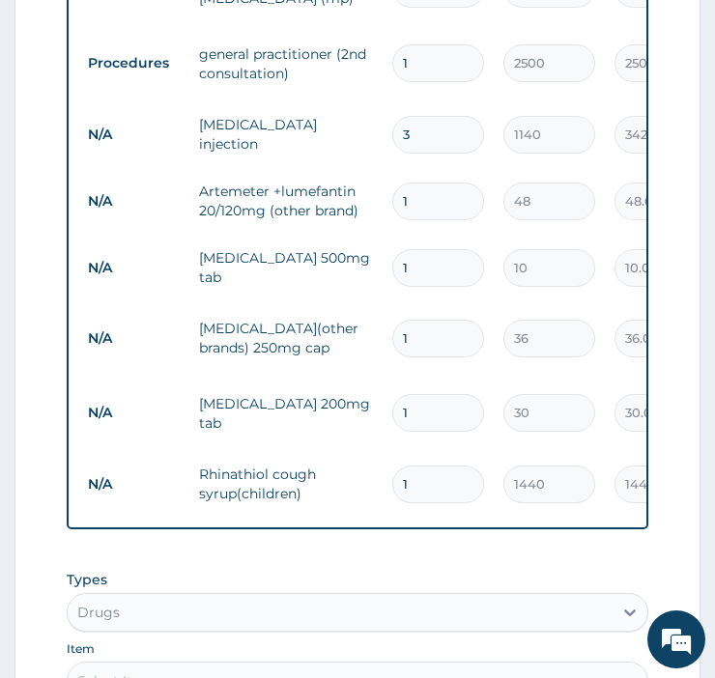
click at [413, 191] on input "1" at bounding box center [438, 202] width 92 height 38
type input "0.00"
type input "6"
type input "288.00"
type input "6"
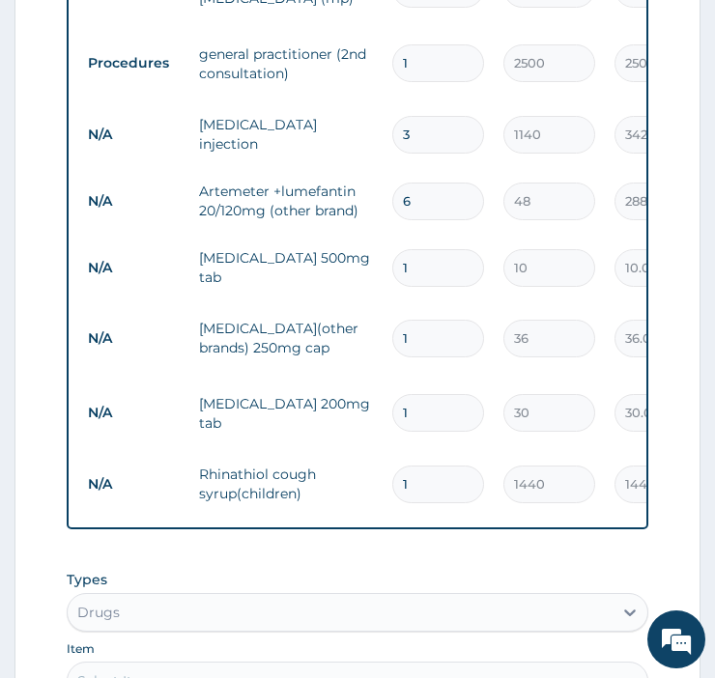
click at [438, 264] on input "1" at bounding box center [438, 268] width 92 height 38
type input "10"
type input "100.00"
type input "10"
click at [417, 326] on input "1" at bounding box center [438, 339] width 92 height 38
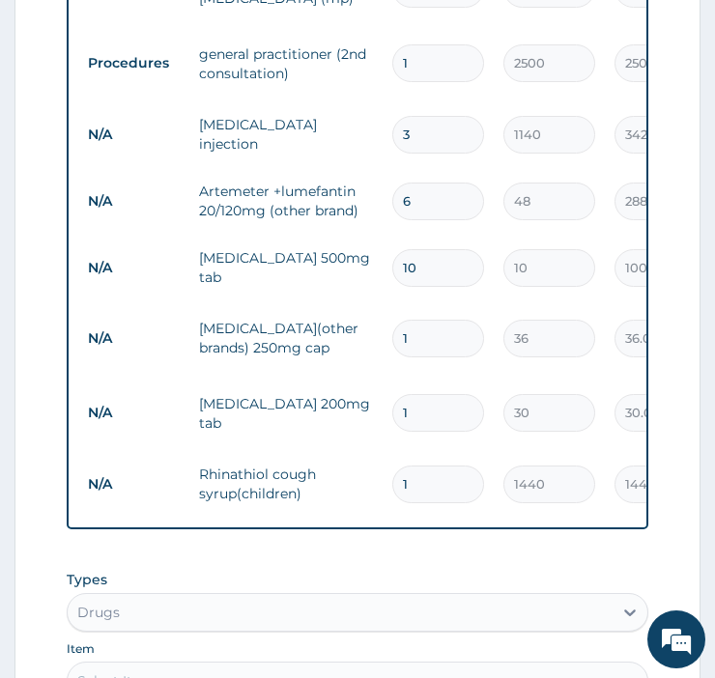
type input "10"
type input "360.00"
type input "10"
click at [421, 399] on input "1" at bounding box center [438, 413] width 92 height 38
type input "10"
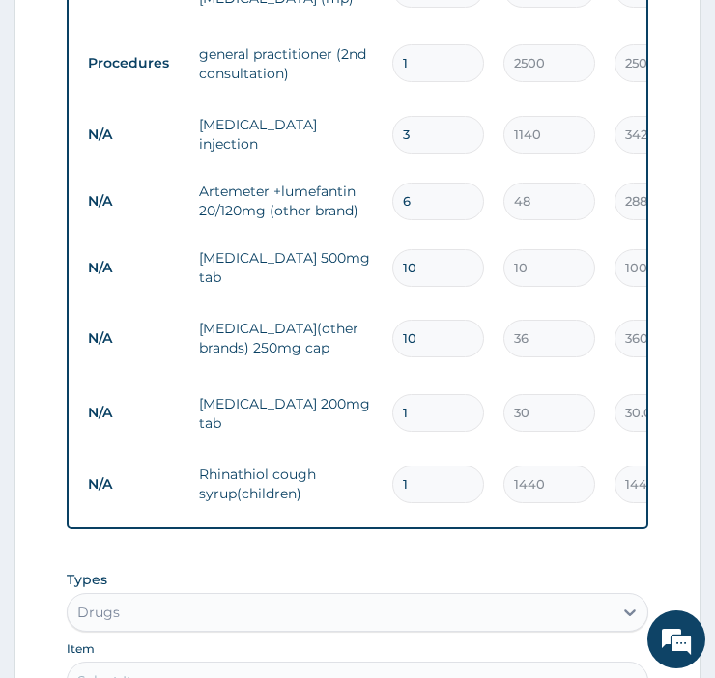
type input "300.00"
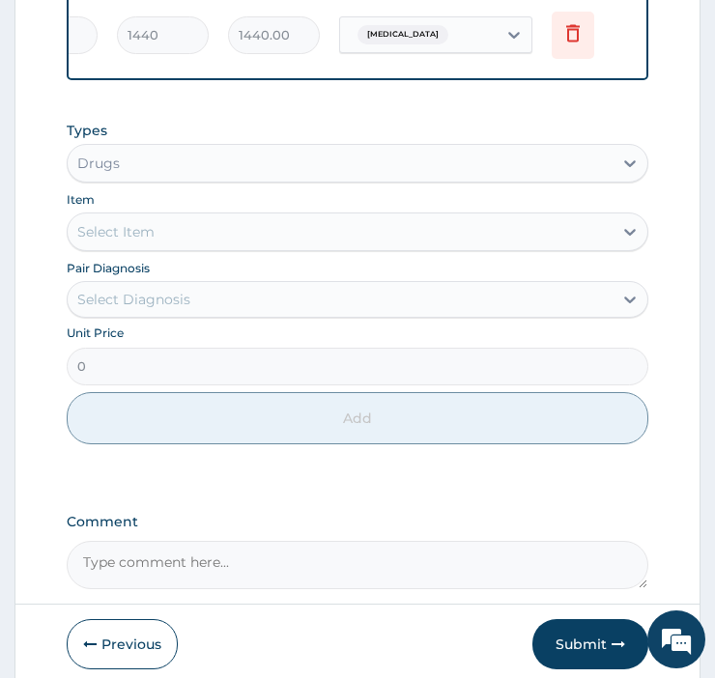
scroll to position [1485, 0]
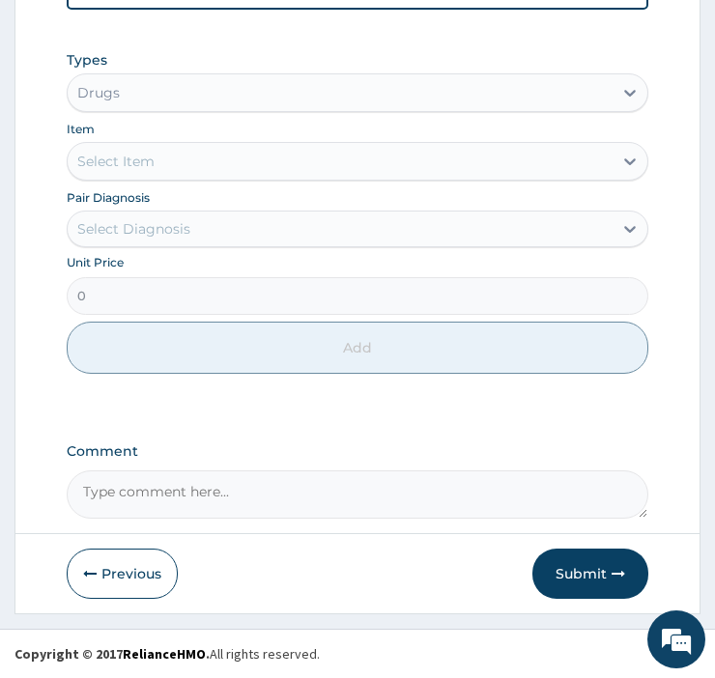
click at [580, 574] on button "Submit" at bounding box center [590, 574] width 116 height 50
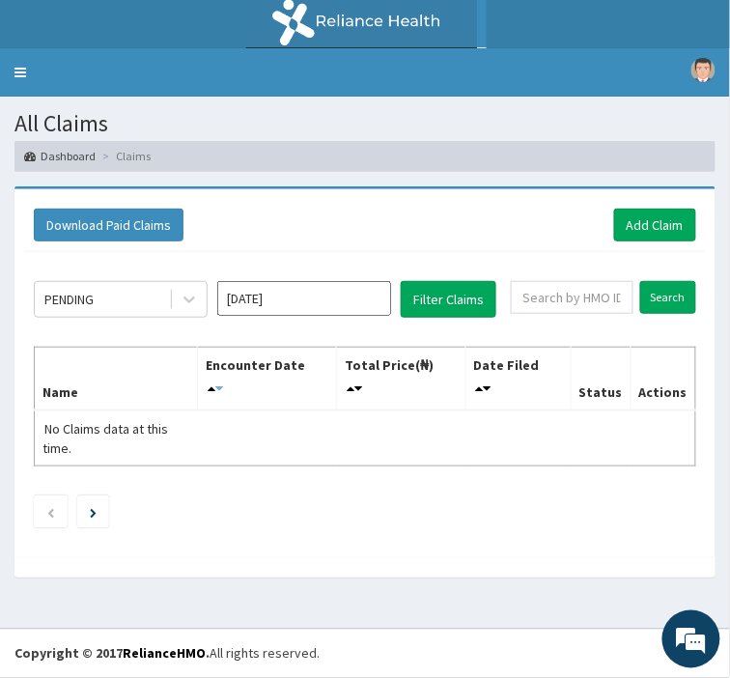
click at [223, 382] on icon at bounding box center [219, 389] width 8 height 14
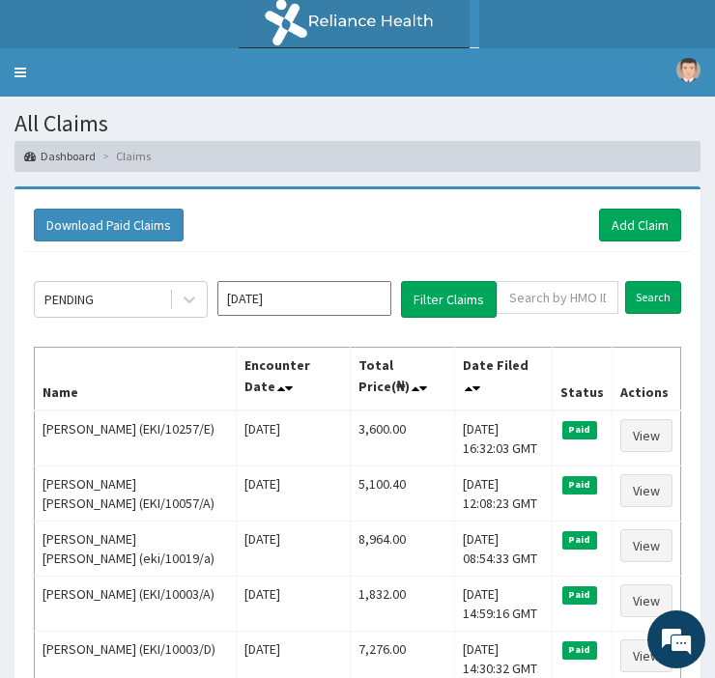
click at [277, 386] on span at bounding box center [290, 388] width 27 height 27
click at [552, 297] on input "text" at bounding box center [557, 297] width 122 height 33
type input "EKI/10021/C"
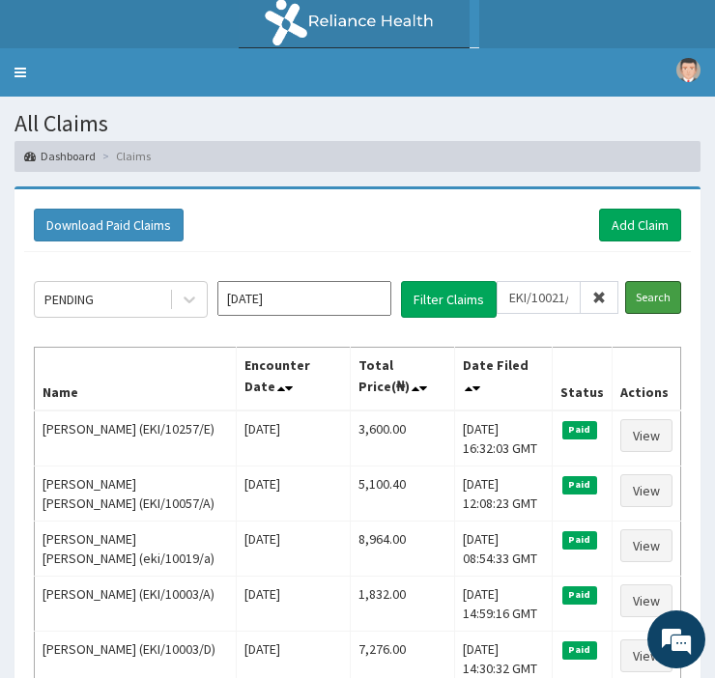
click at [665, 292] on input "Search" at bounding box center [653, 297] width 56 height 33
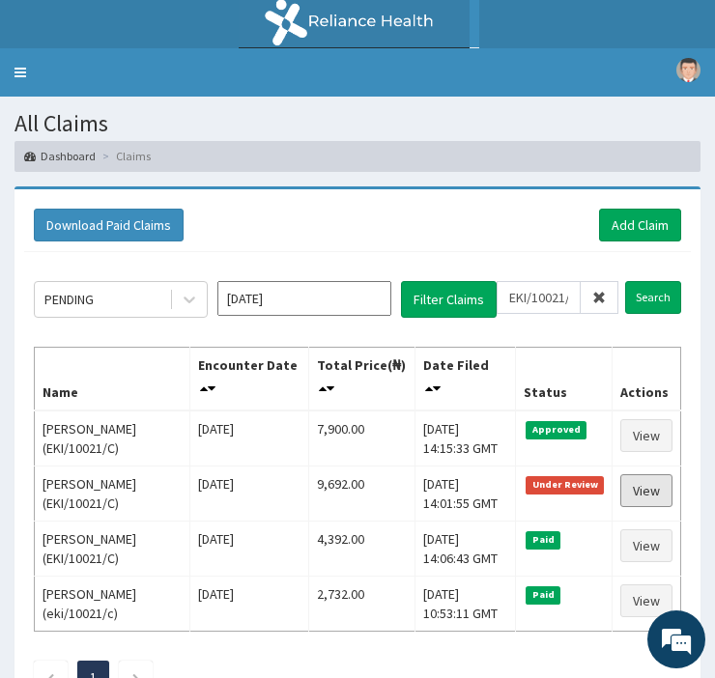
click at [643, 488] on link "View" at bounding box center [646, 490] width 52 height 33
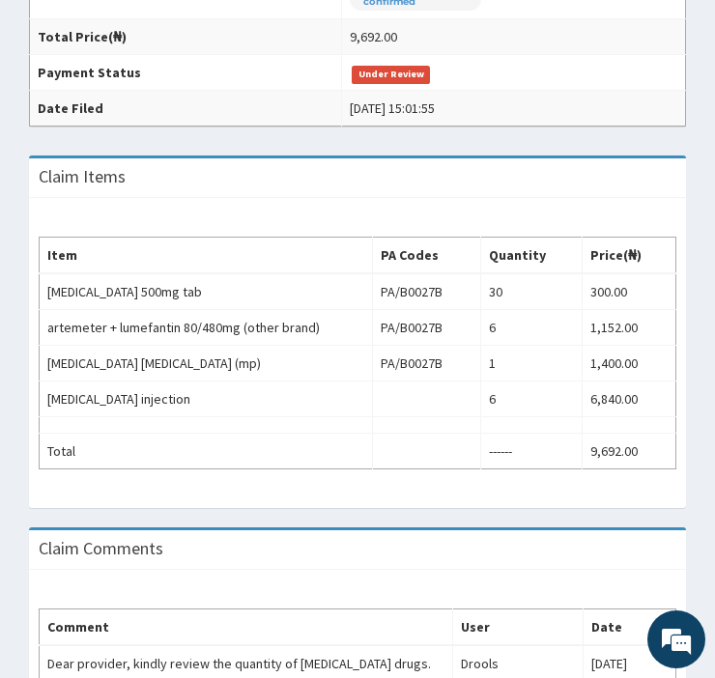
scroll to position [514, 0]
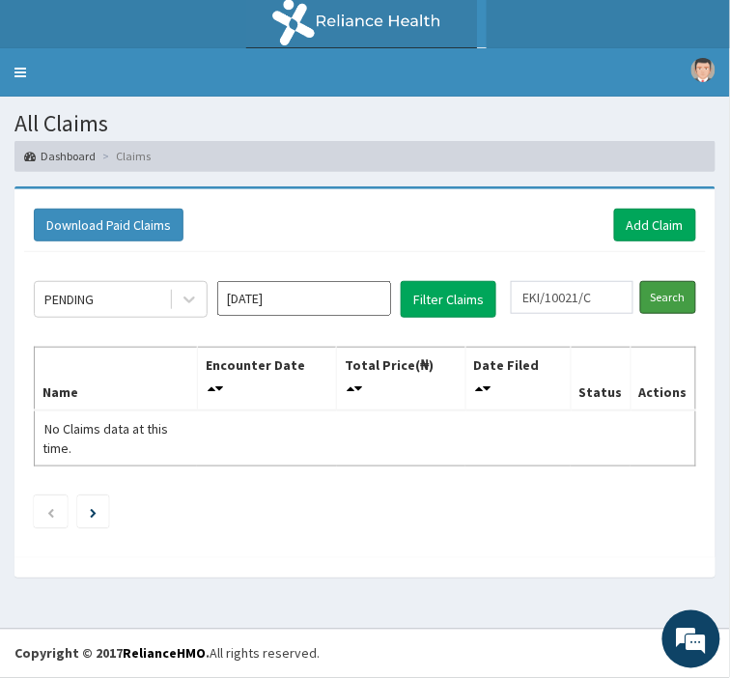
click at [662, 297] on input "Search" at bounding box center [668, 297] width 56 height 33
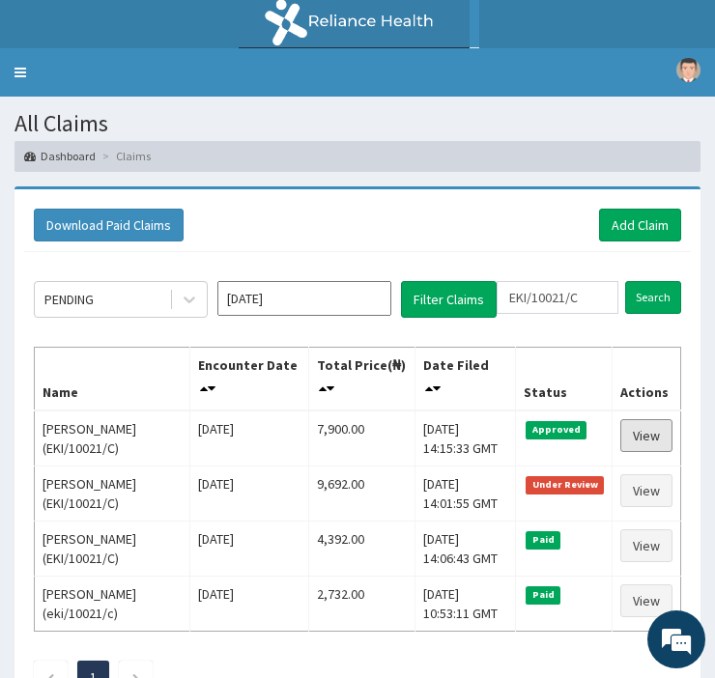
click at [641, 422] on link "View" at bounding box center [646, 435] width 52 height 33
